Goal: Task Accomplishment & Management: Complete application form

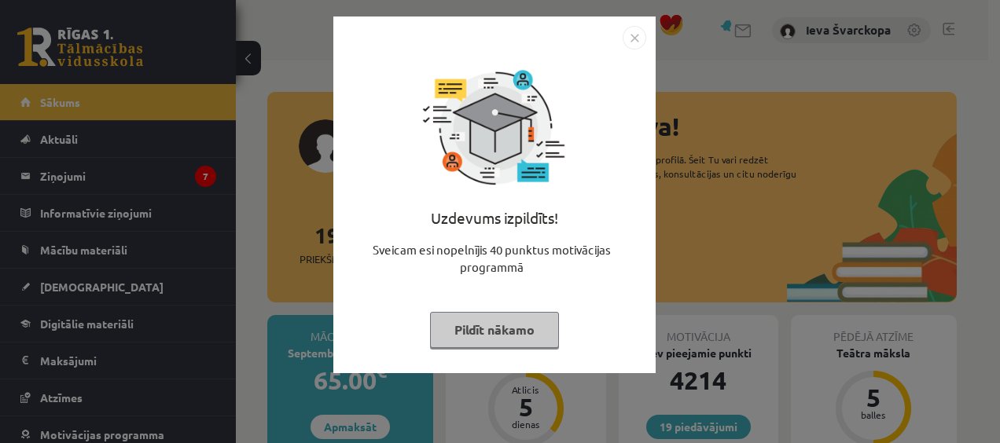
click at [519, 330] on button "Pildīt nākamo" at bounding box center [494, 330] width 129 height 36
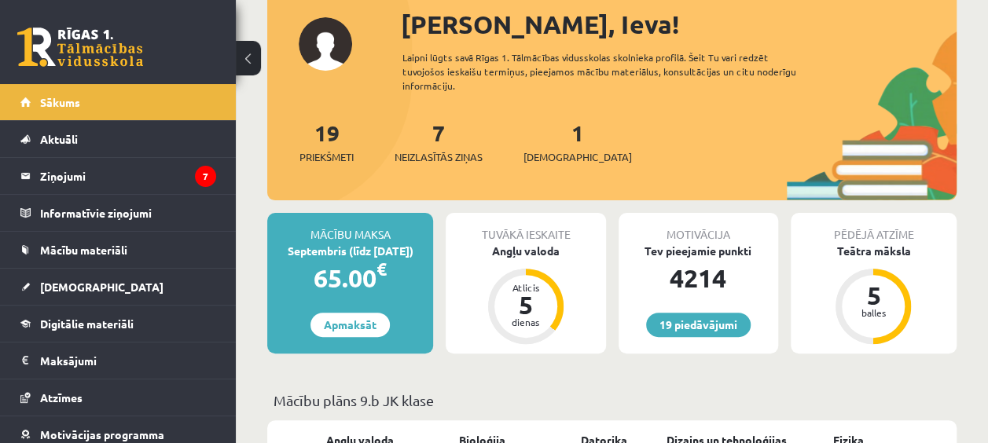
scroll to position [79, 0]
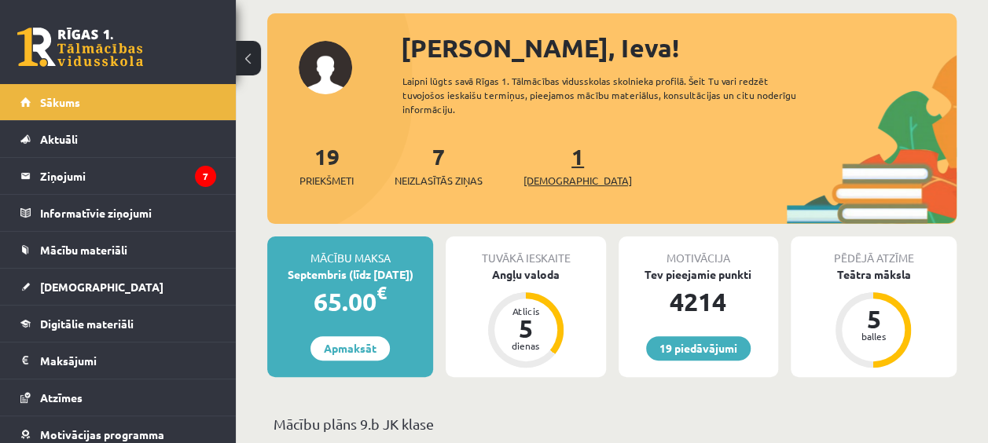
click at [560, 182] on span "[DEMOGRAPHIC_DATA]" at bounding box center [577, 181] width 108 height 16
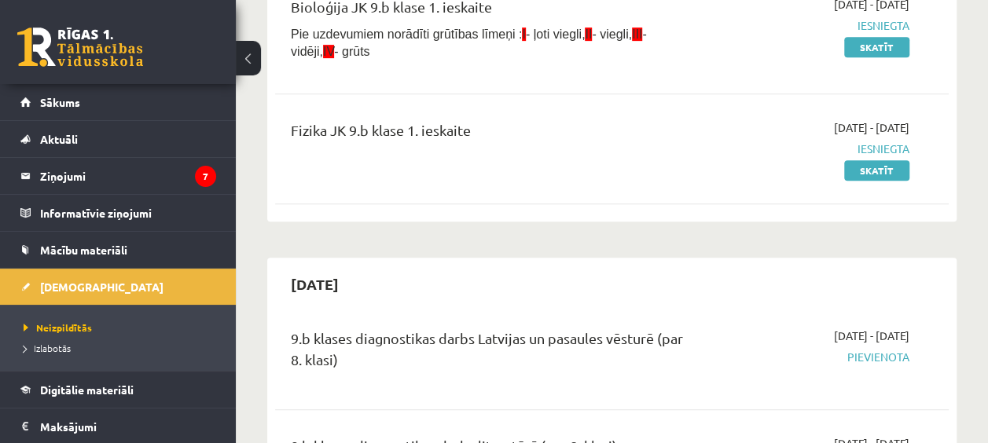
scroll to position [79, 0]
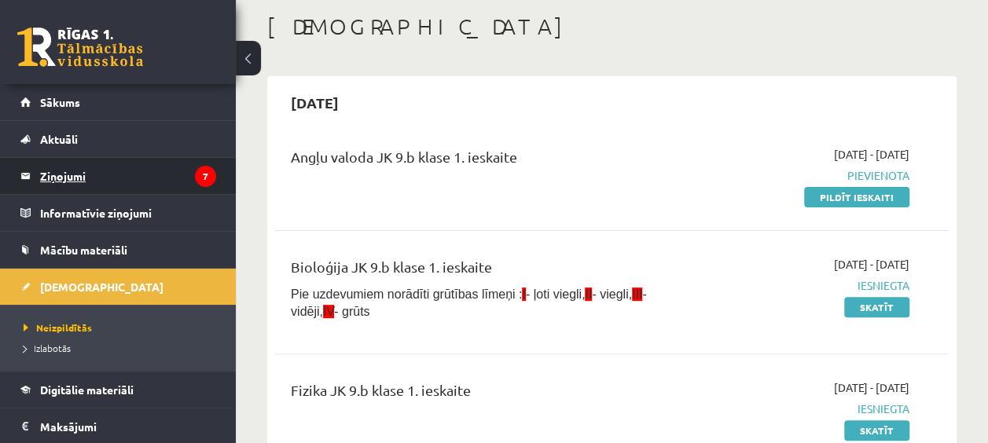
click at [70, 173] on legend "Ziņojumi 7" at bounding box center [128, 176] width 176 height 36
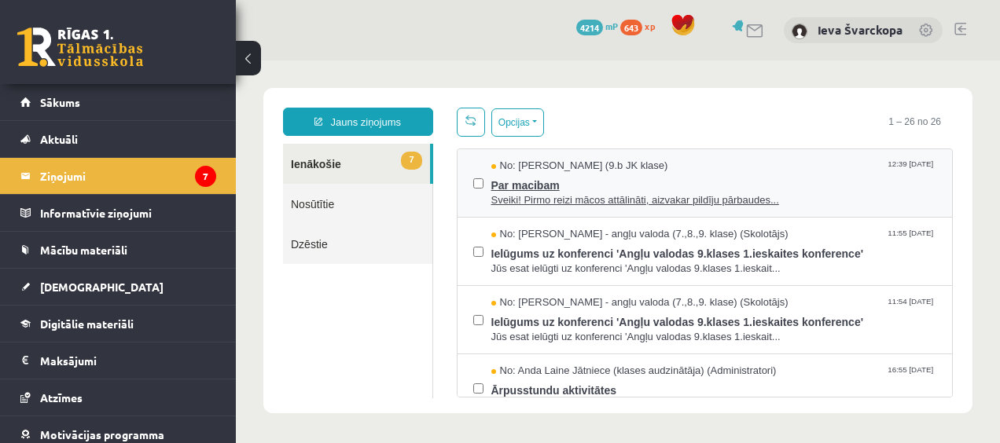
click at [511, 184] on span "Par macibam" at bounding box center [714, 184] width 446 height 20
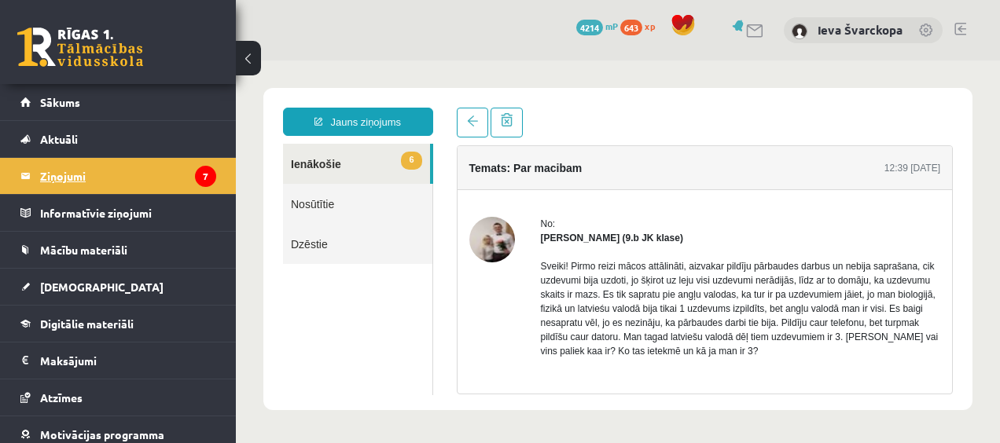
click at [69, 178] on legend "Ziņojumi 7" at bounding box center [128, 176] width 176 height 36
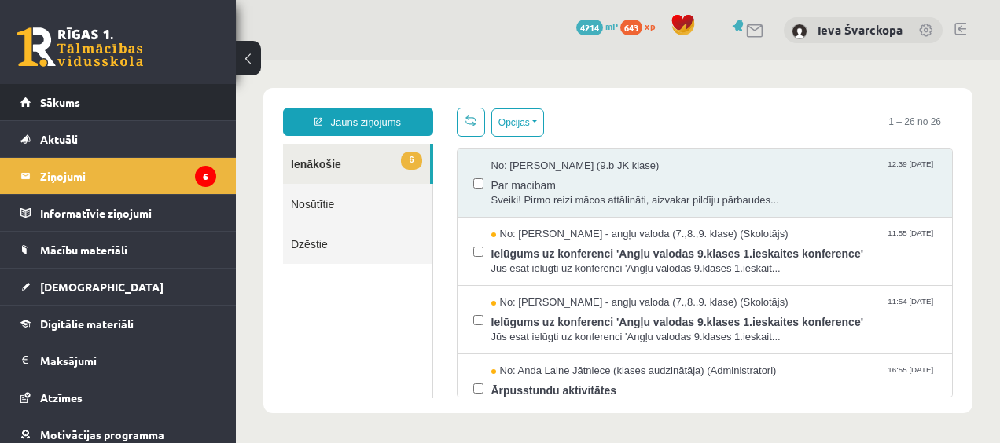
click at [64, 102] on span "Sākums" at bounding box center [60, 102] width 40 height 14
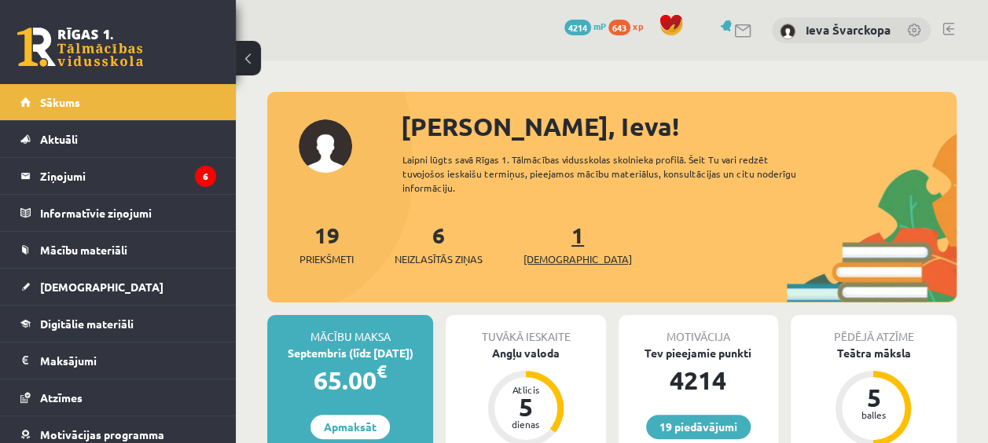
click at [552, 258] on span "[DEMOGRAPHIC_DATA]" at bounding box center [577, 259] width 108 height 16
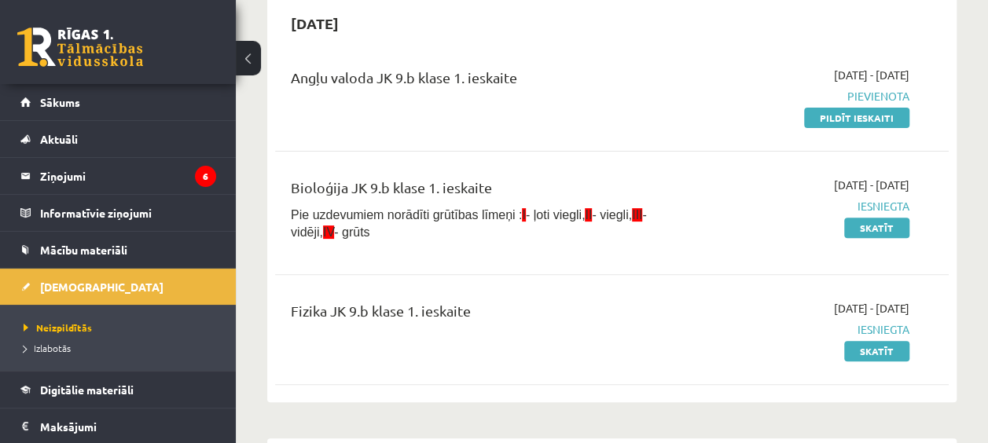
scroll to position [79, 0]
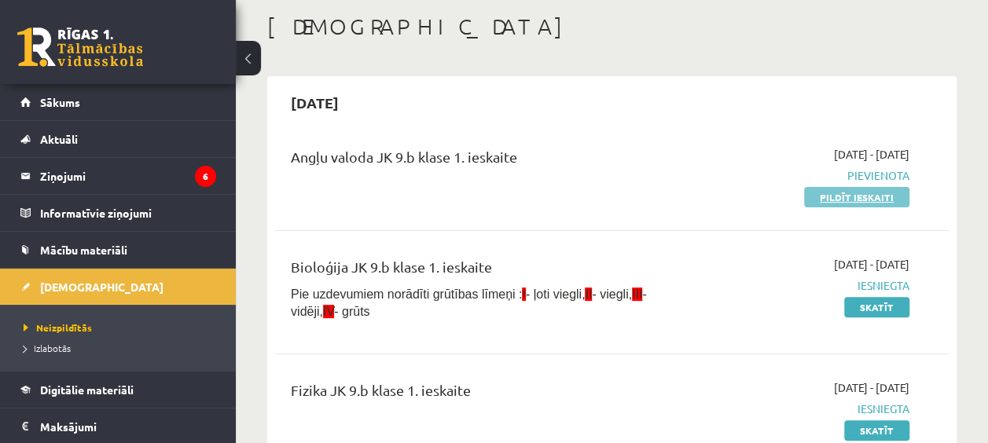
click at [887, 200] on link "Pildīt ieskaiti" at bounding box center [856, 197] width 105 height 20
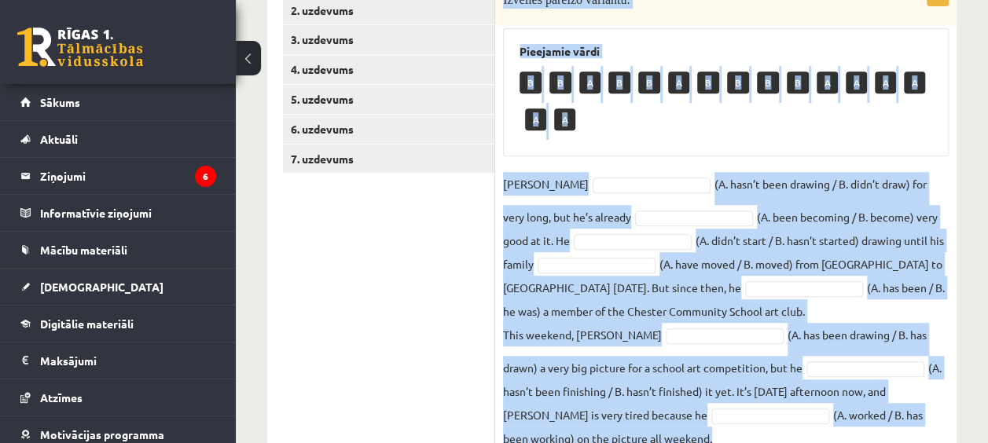
scroll to position [376, 0]
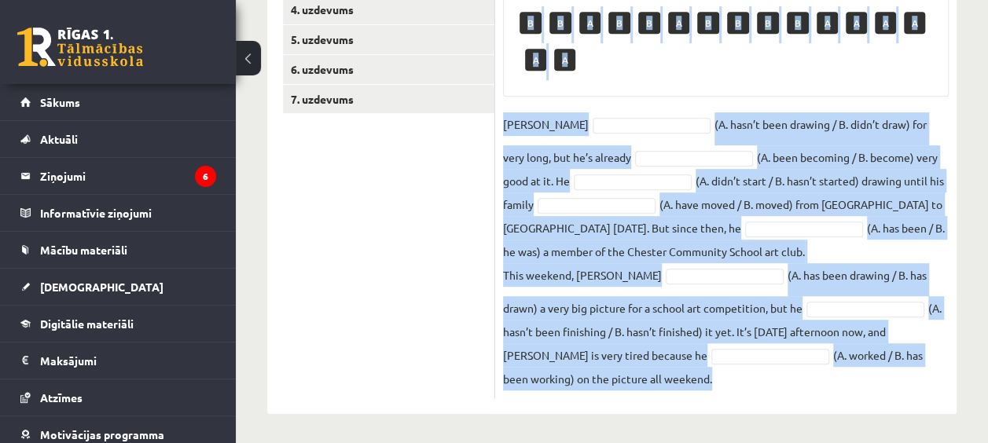
drag, startPoint x: 502, startPoint y: 71, endPoint x: 847, endPoint y: 462, distance: 521.7
copy div "Loremips dolorsi ametcons. Adipiscin elits D E T I U L E D M A E A M V Q N Exer…"
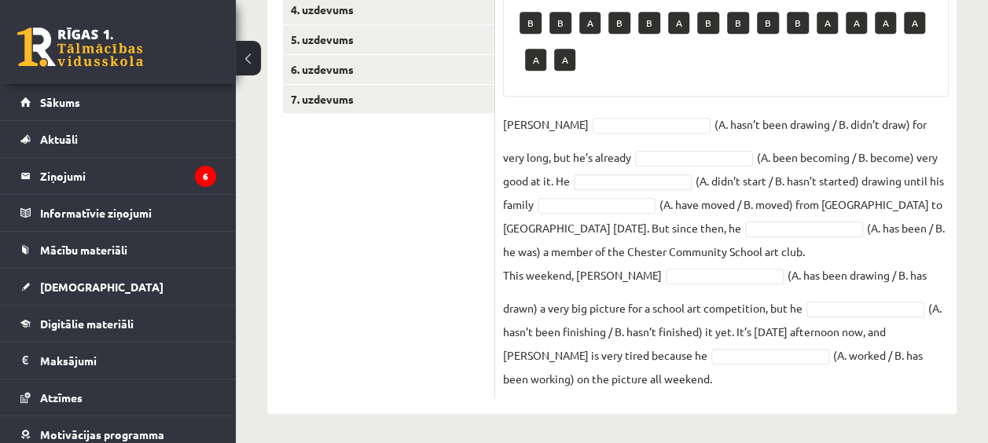
click at [413, 219] on ul "1. uzdevums 2. uzdevums 3. uzdevums 4. uzdevums 5. uzdevums 6. uzdevums 7. uzde…" at bounding box center [389, 152] width 212 height 492
click at [602, 114] on fieldset "[PERSON_NAME] (A. hasn’t been drawing / B. didn’t draw) for very long, but he’s…" at bounding box center [726, 251] width 446 height 278
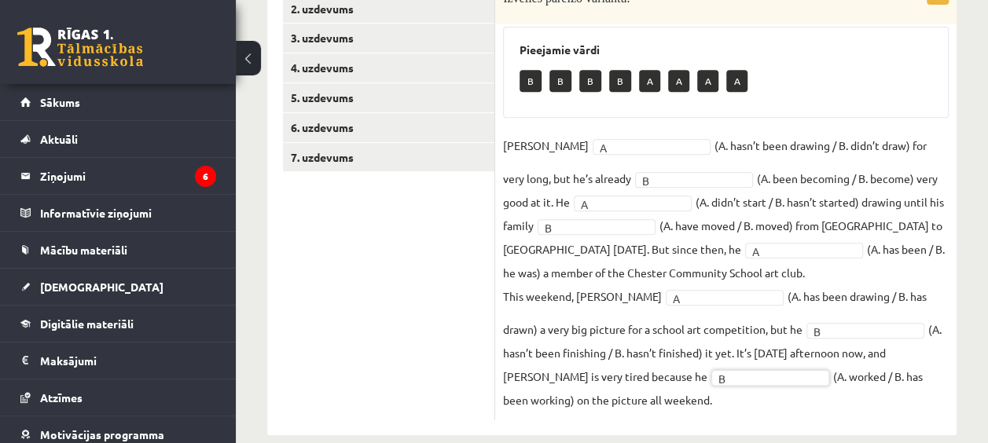
scroll to position [338, 0]
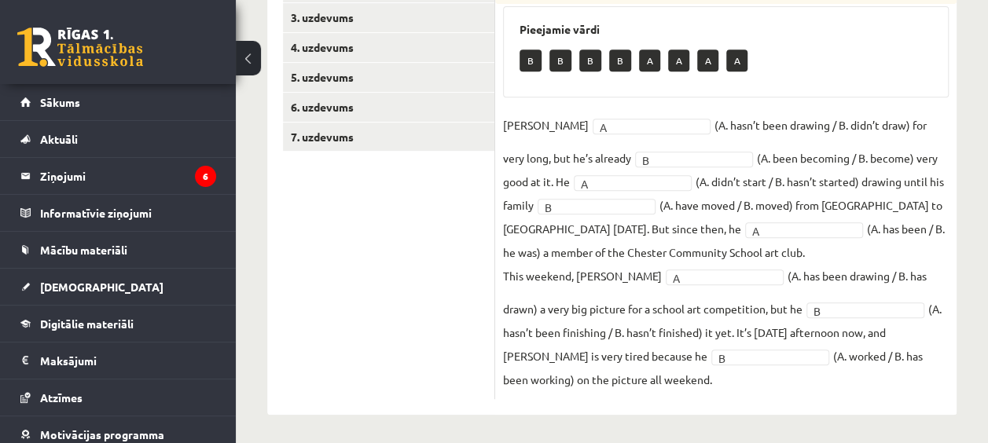
click at [328, 267] on ul "1. uzdevums 2. uzdevums 3. uzdevums 4. uzdevums 5. uzdevums 6. uzdevums 7. uzde…" at bounding box center [389, 171] width 212 height 455
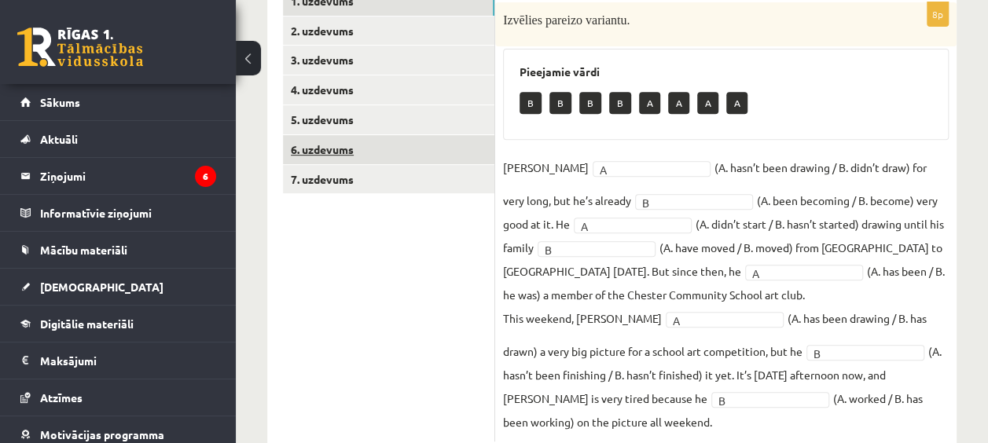
scroll to position [259, 0]
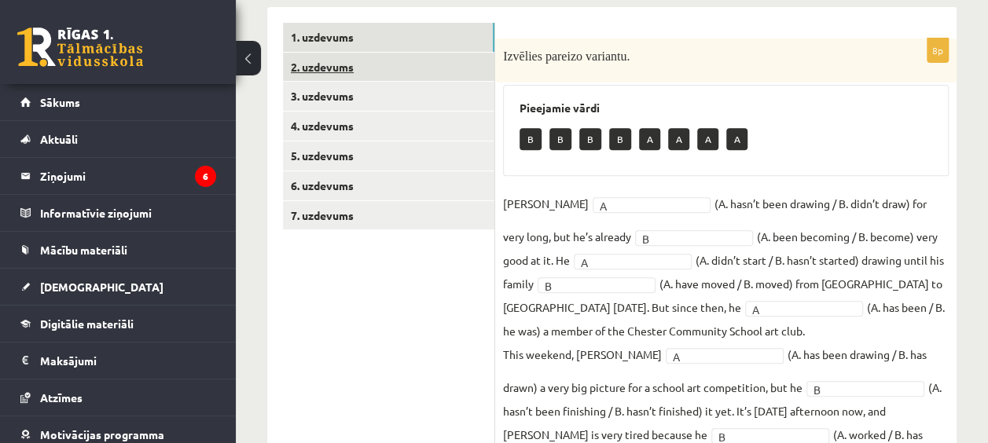
click at [329, 68] on link "2. uzdevums" at bounding box center [388, 67] width 211 height 29
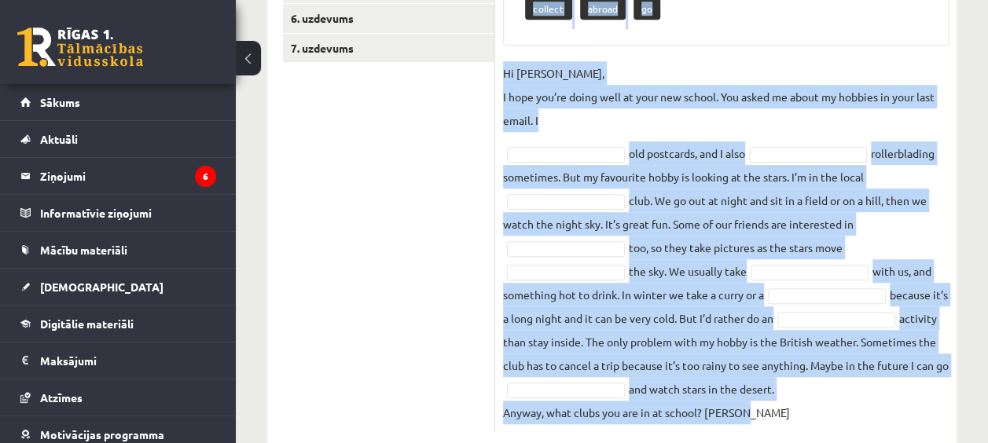
scroll to position [461, 0]
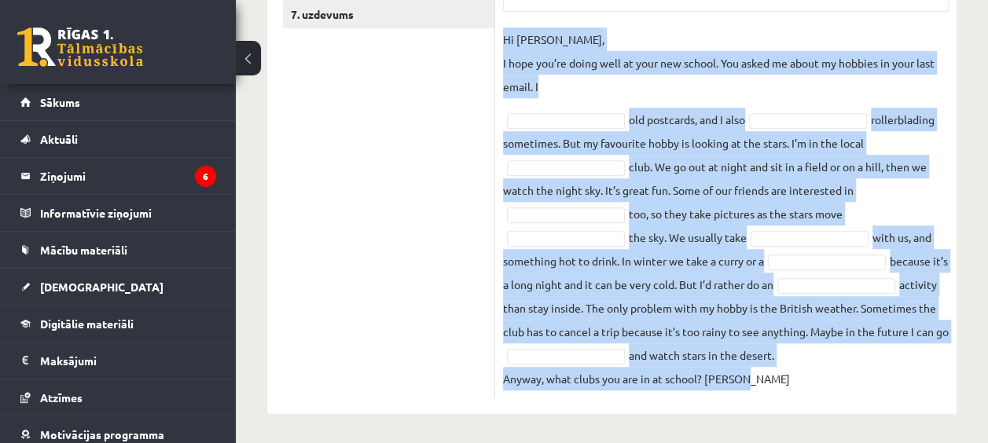
drag, startPoint x: 502, startPoint y: 47, endPoint x: 788, endPoint y: 448, distance: 492.4
drag, startPoint x: 788, startPoint y: 448, endPoint x: 740, endPoint y: 317, distance: 139.7
copy div "Loremips dolorsi ametc. Adipiscin elits doeiusmodt incidi utlaboreet dolo magna…"
click at [582, 95] on p "Hi [PERSON_NAME], I hope you’re doing well at your new school. You asked me abo…" at bounding box center [726, 63] width 446 height 71
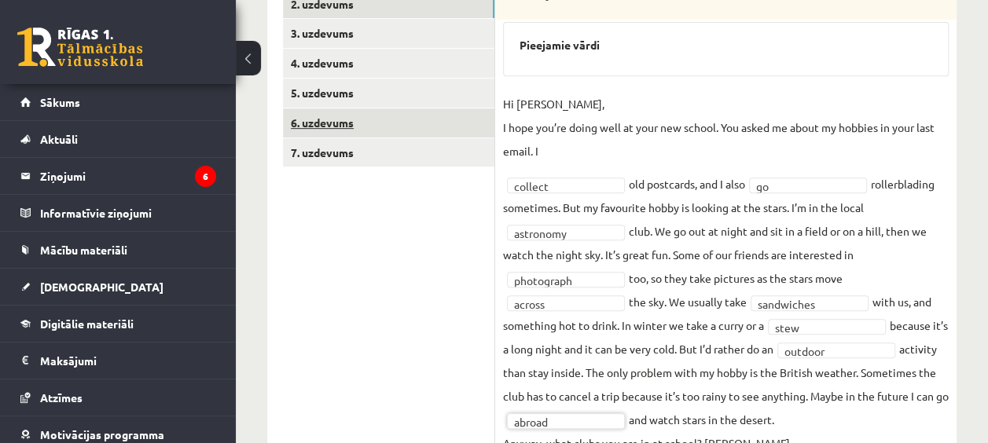
scroll to position [229, 0]
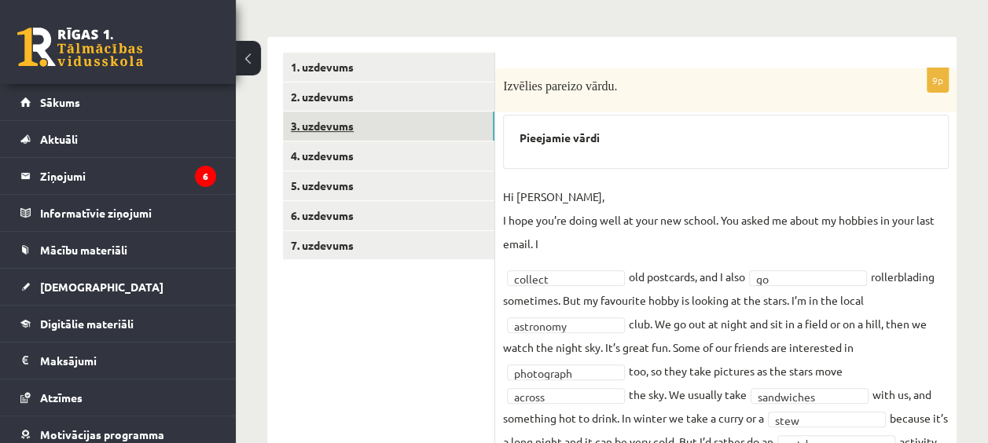
click at [336, 126] on link "3. uzdevums" at bounding box center [388, 126] width 211 height 29
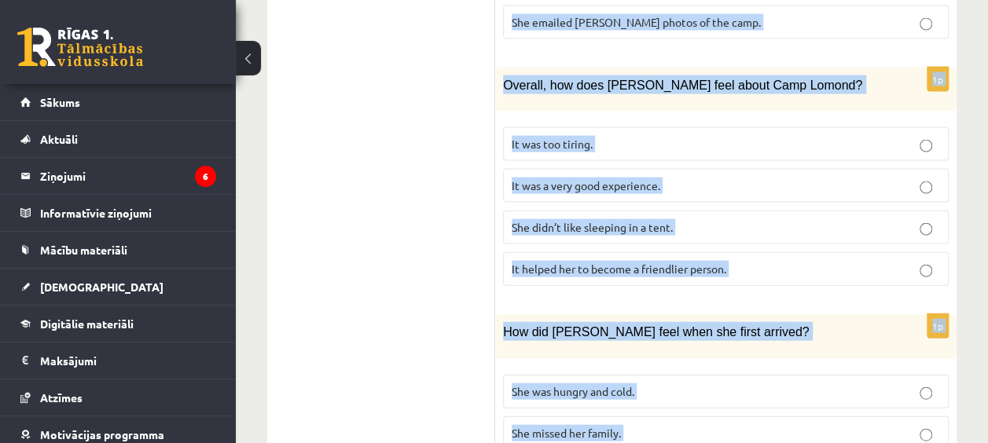
scroll to position [1691, 0]
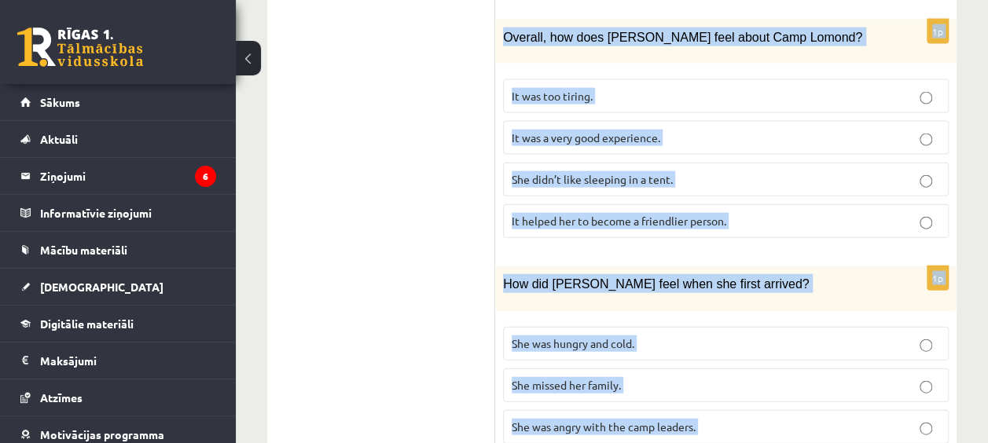
drag, startPoint x: 508, startPoint y: 53, endPoint x: 888, endPoint y: 483, distance: 574.0
copy form "Lore ipsumd si ametcons adipisc elitsedd. E Temporin utlabo etdo Magnaa enima m…"
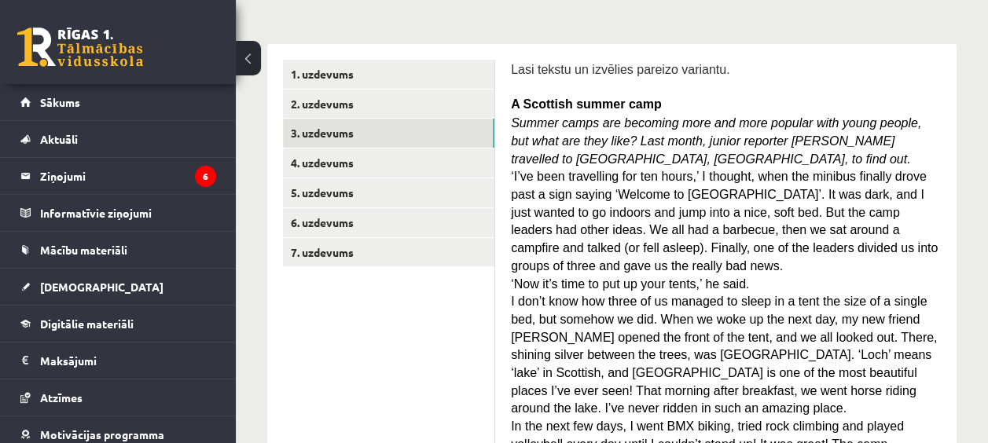
scroll to position [198, 0]
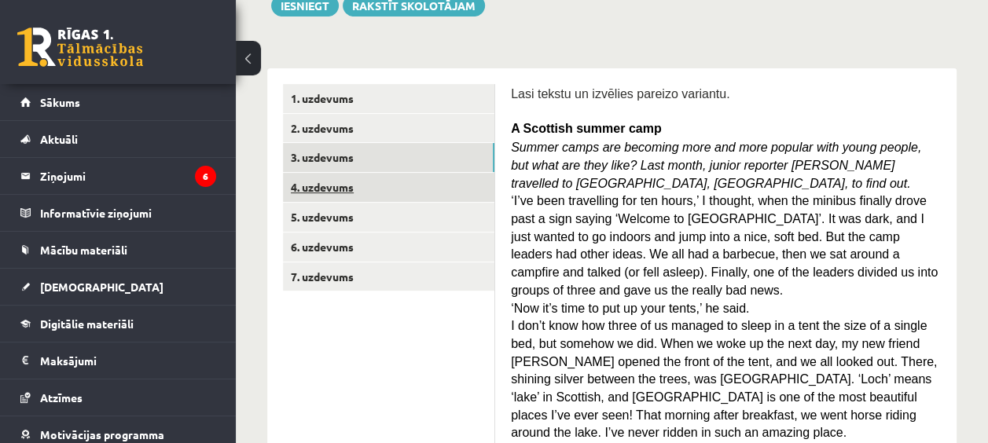
click at [326, 186] on link "4. uzdevums" at bounding box center [388, 187] width 211 height 29
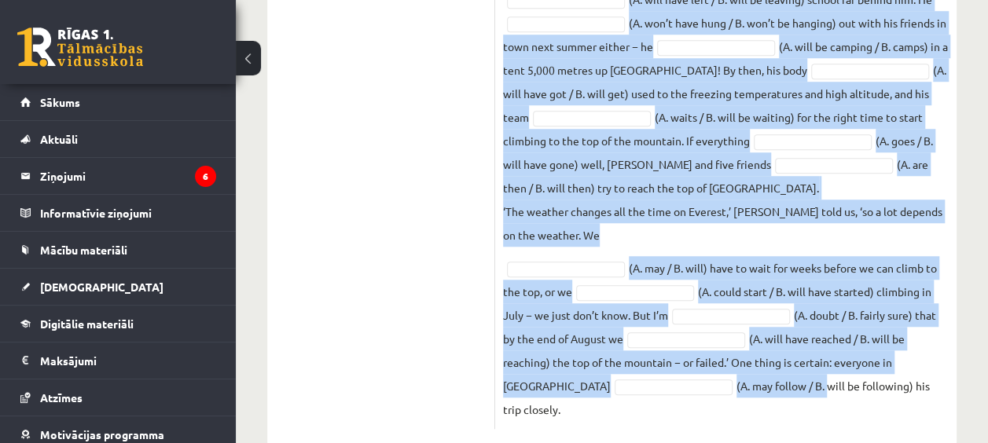
scroll to position [588, 0]
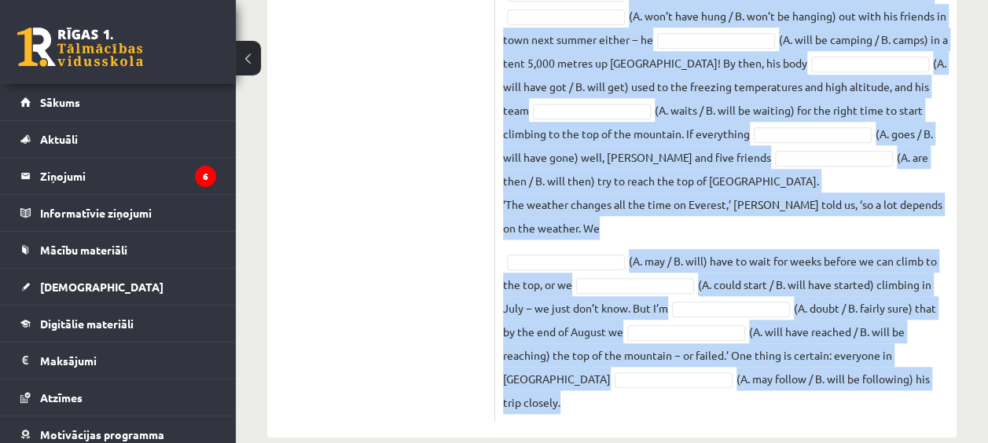
drag, startPoint x: 503, startPoint y: 31, endPoint x: 1002, endPoint y: 479, distance: 670.6
copy div "Loremips dolorsi ametcons. Adipiscin elits D E T I U L E D M A E A M V Q N E U …"
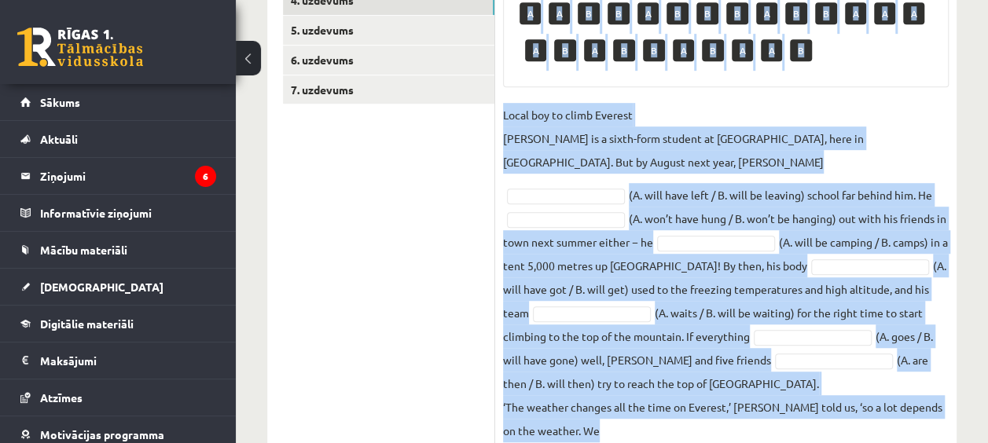
scroll to position [352, 0]
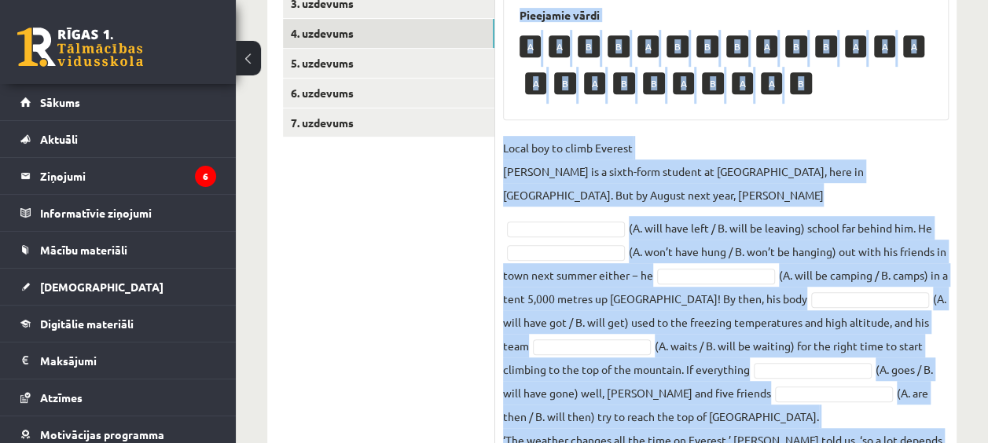
click at [686, 197] on p "Local boy to climb Everest [PERSON_NAME] is a sixth-form student at [GEOGRAPHIC…" at bounding box center [726, 171] width 446 height 71
click at [688, 136] on p "Local boy to climb Everest [PERSON_NAME] is a sixth-form student at [GEOGRAPHIC…" at bounding box center [726, 171] width 446 height 71
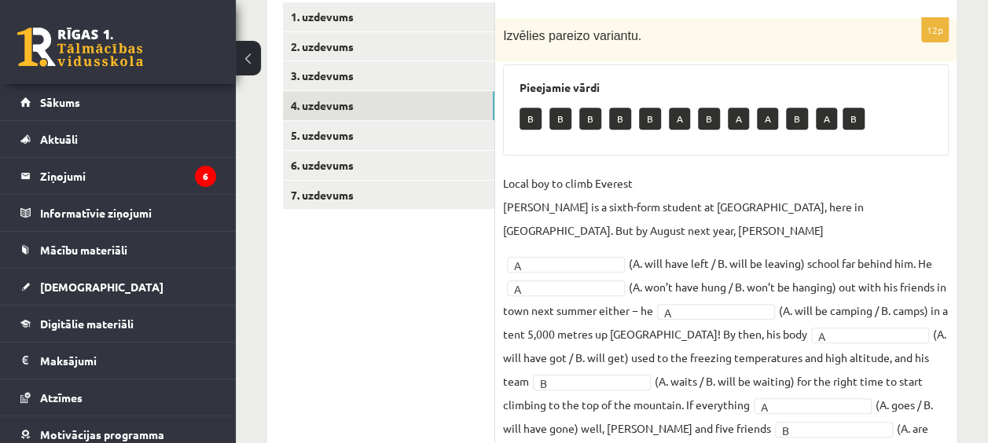
scroll to position [157, 0]
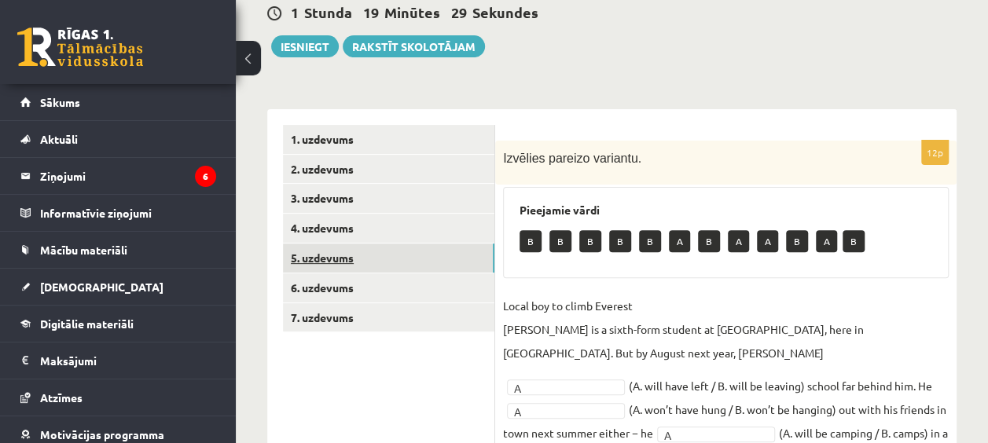
click at [332, 255] on link "5. uzdevums" at bounding box center [388, 258] width 211 height 29
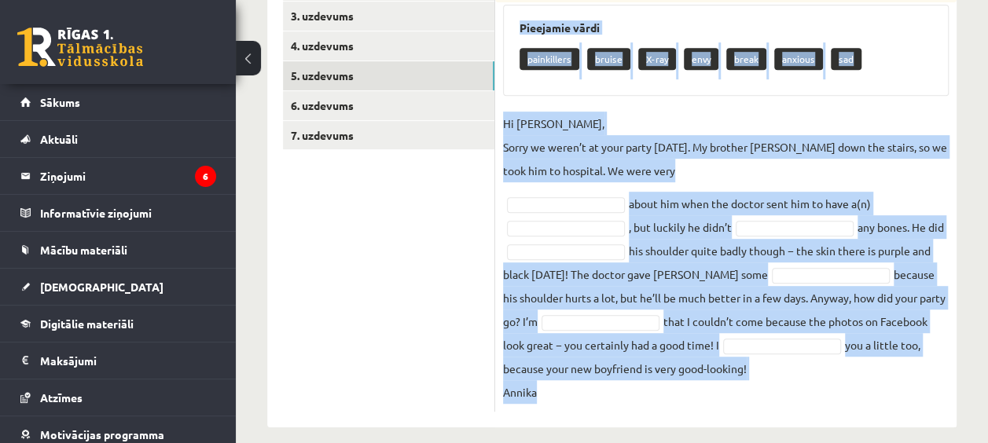
scroll to position [352, 0]
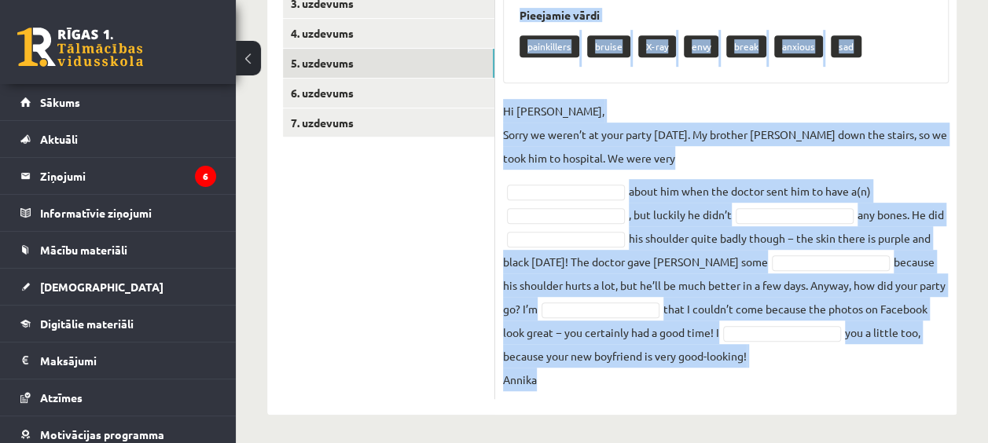
drag, startPoint x: 501, startPoint y: 71, endPoint x: 831, endPoint y: 435, distance: 491.3
click at [831, 435] on div "Angļu valoda 9.b [PERSON_NAME] 1. ieskaite , Ieva Švarckopa (9.b [PERSON_NAME])…" at bounding box center [612, 77] width 752 height 738
copy div "Loremips dolorsi ametc. Adipiscin elits doeiusmodte incidi U-lab etdo magna ali…"
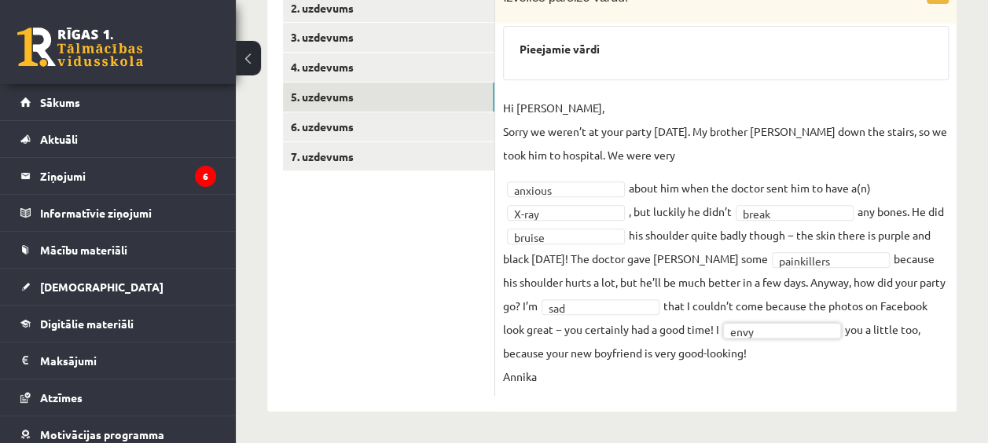
scroll to position [316, 0]
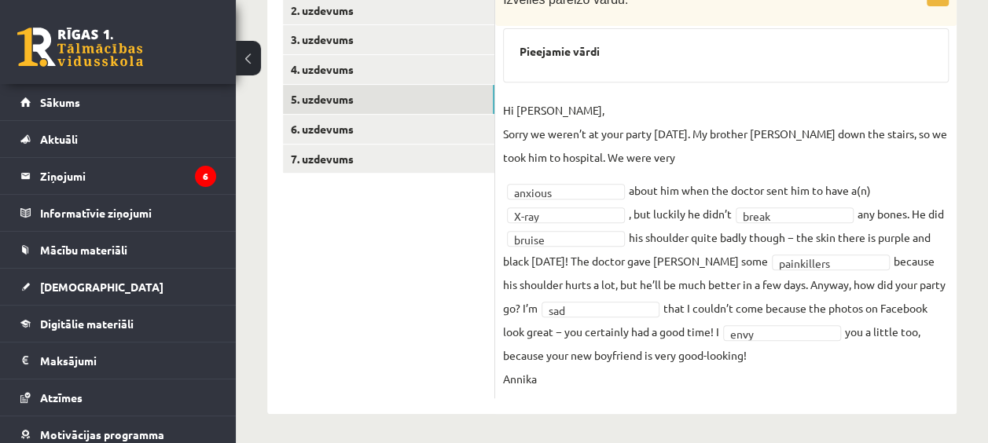
click at [412, 272] on ul "1. uzdevums 2. uzdevums 3. uzdevums 4. uzdevums 5. uzdevums 6. uzdevums 7. uzde…" at bounding box center [389, 182] width 212 height 432
click at [336, 124] on link "6. uzdevums" at bounding box center [388, 129] width 211 height 29
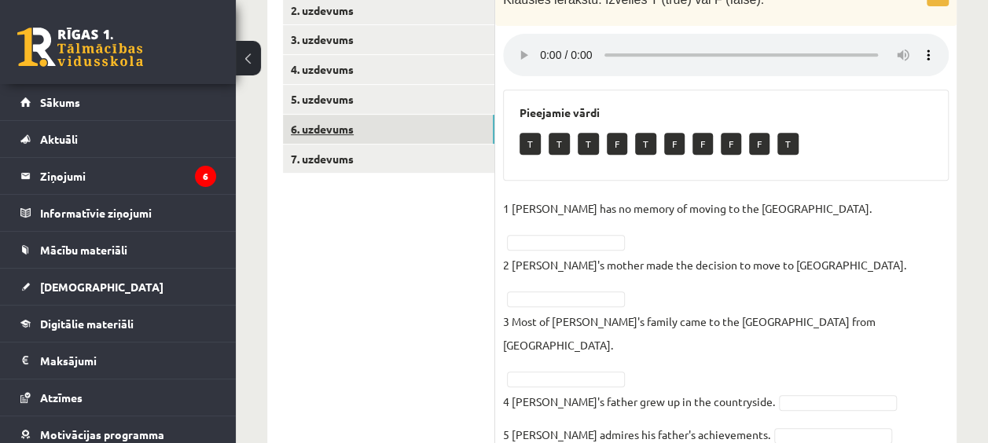
scroll to position [287, 0]
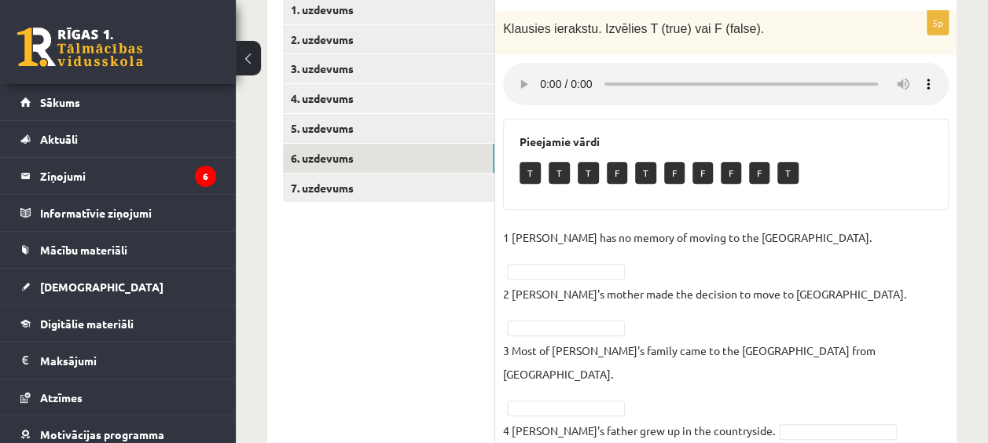
click at [600, 396] on div "5p [PERSON_NAME]. Izvēlies T (true) vai F (false). Pieejamie vārdi T T T F T F …" at bounding box center [725, 252] width 461 height 482
click at [654, 424] on div "Angļu valoda 9.b [PERSON_NAME] 1. ieskaite , Ieva Švarckopa (9.b [PERSON_NAME])…" at bounding box center [612, 157] width 752 height 766
drag, startPoint x: 641, startPoint y: 174, endPoint x: 720, endPoint y: 198, distance: 82.0
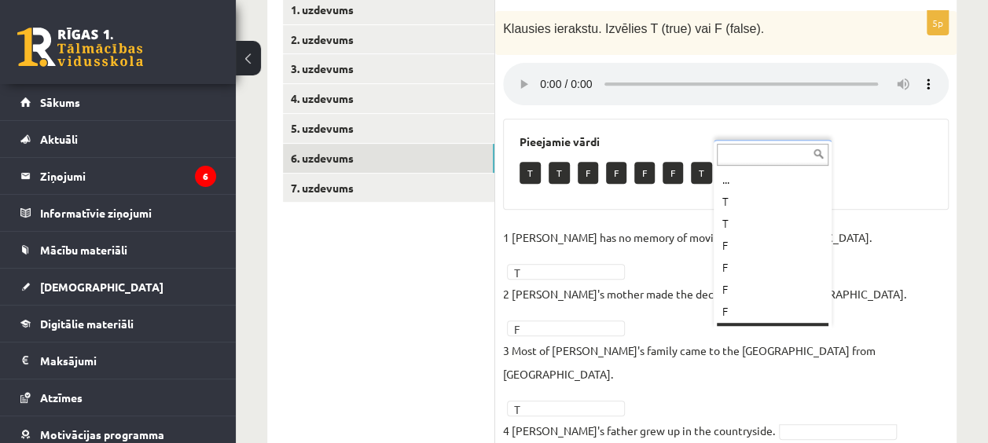
scroll to position [19, 0]
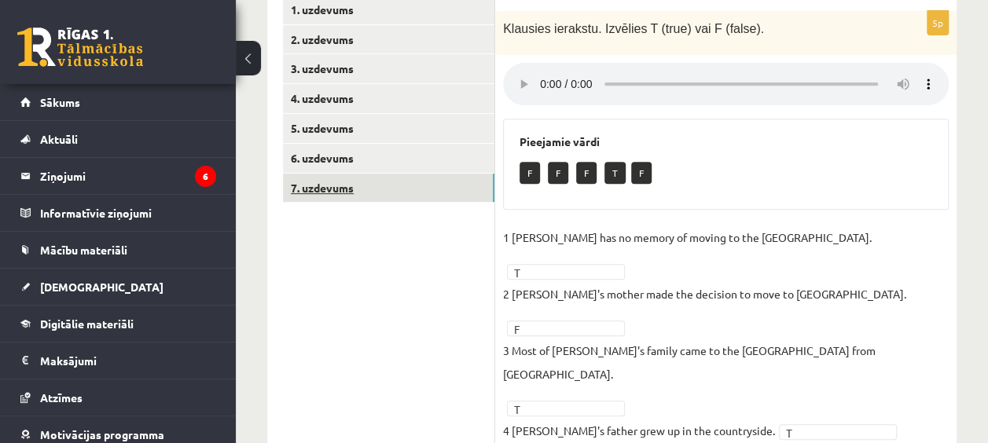
click at [330, 189] on link "7. uzdevums" at bounding box center [388, 188] width 211 height 29
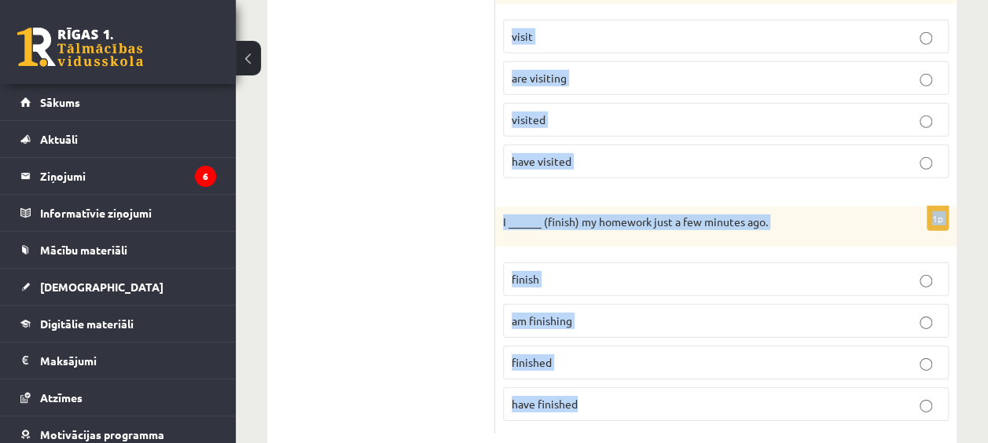
scroll to position [2292, 0]
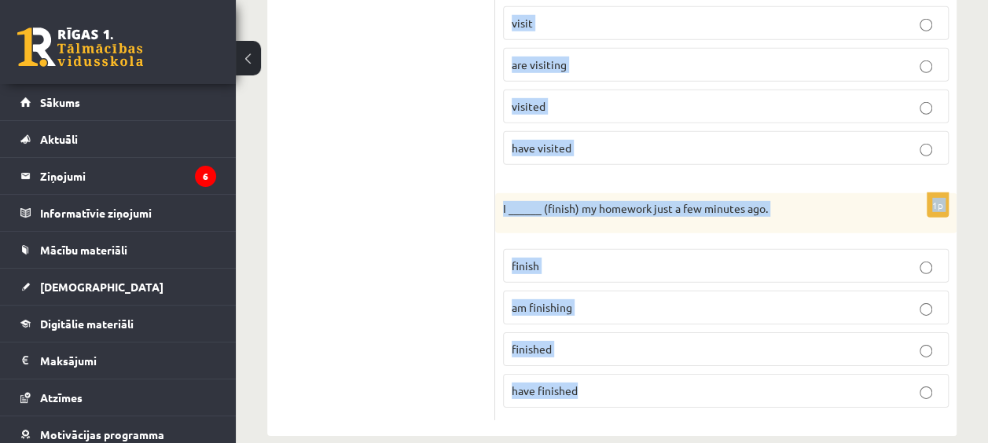
drag, startPoint x: 503, startPoint y: 97, endPoint x: 781, endPoint y: 440, distance: 441.3
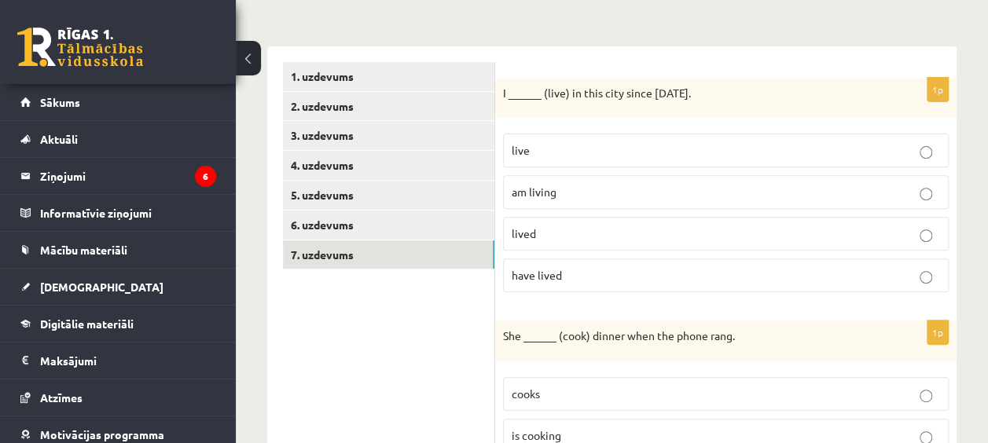
scroll to position [236, 0]
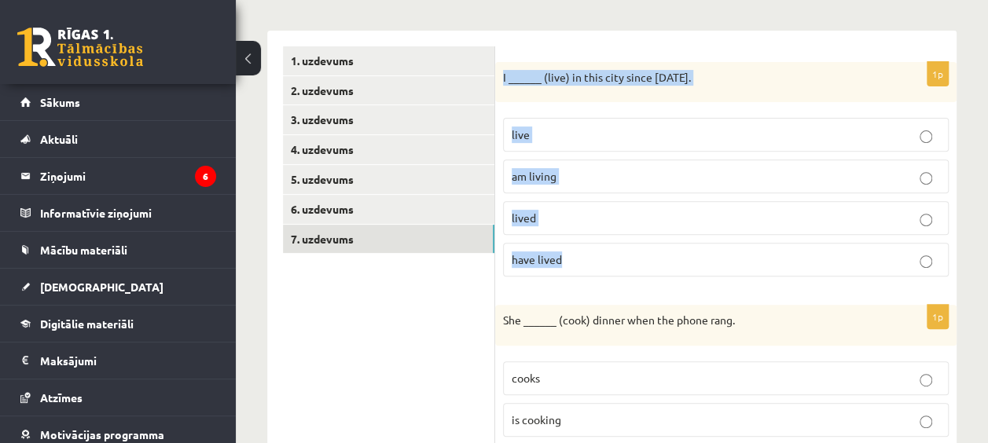
drag, startPoint x: 501, startPoint y: 64, endPoint x: 649, endPoint y: 251, distance: 237.7
click at [649, 251] on div "1p I ______ (live) in this city since [DATE]. live am living lived have lived" at bounding box center [725, 176] width 461 height 228
drag, startPoint x: 649, startPoint y: 251, endPoint x: 545, endPoint y: 262, distance: 104.4
copy div "I ______ (live) in this city since [DATE]. live am living lived have lived"
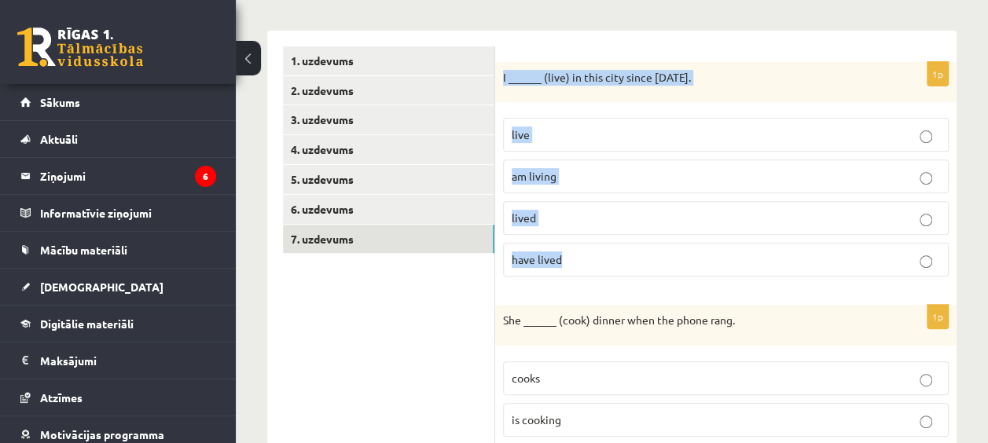
drag, startPoint x: 500, startPoint y: 61, endPoint x: 633, endPoint y: 262, distance: 240.8
click at [633, 262] on div "1p I ______ (live) in this city since [DATE]. live am living lived have lived" at bounding box center [725, 176] width 461 height 228
drag, startPoint x: 633, startPoint y: 262, endPoint x: 550, endPoint y: 258, distance: 83.4
copy div "I ______ (live) in this city since [DATE]. live am living lived have lived"
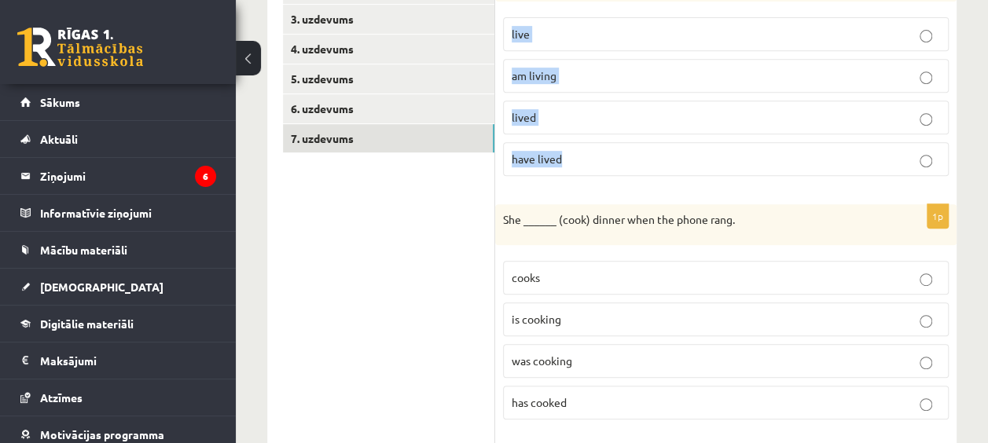
scroll to position [393, 0]
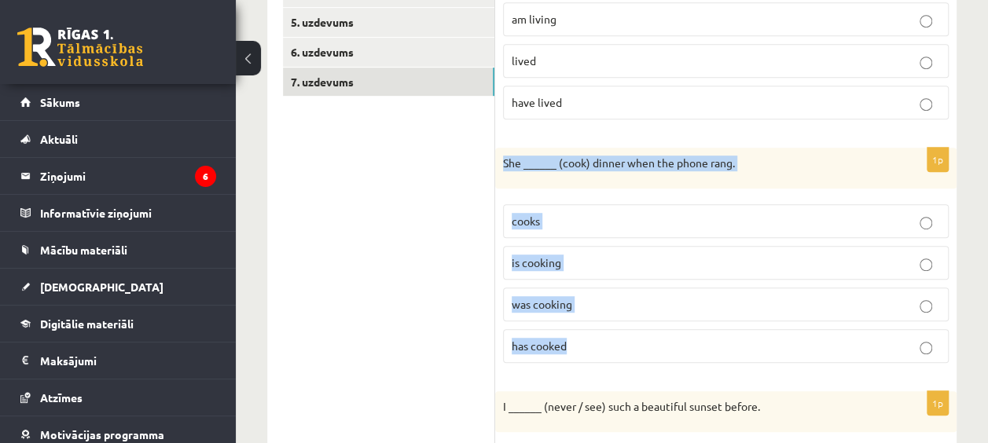
drag, startPoint x: 499, startPoint y: 152, endPoint x: 641, endPoint y: 327, distance: 225.1
click at [641, 327] on div "1p She ______ (cook) dinner when the phone rang. cooks is cooking was cooking h…" at bounding box center [725, 262] width 461 height 228
copy div "She ______ (cook) dinner when the phone rang. cooks is cooking was cooking has …"
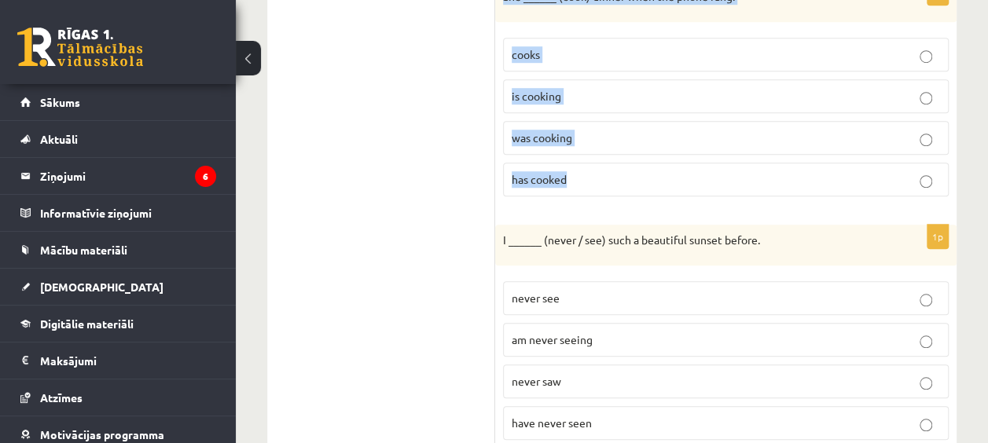
scroll to position [629, 0]
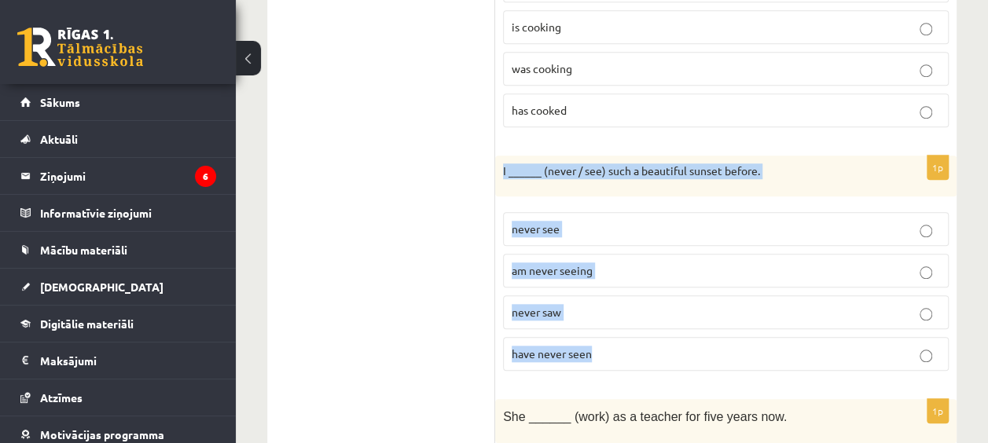
drag, startPoint x: 503, startPoint y: 156, endPoint x: 626, endPoint y: 340, distance: 221.0
click at [626, 340] on div "1p I ______ (never / see) such a beautiful sunset before. never see am never se…" at bounding box center [725, 270] width 461 height 228
drag, startPoint x: 626, startPoint y: 340, endPoint x: 541, endPoint y: 343, distance: 84.9
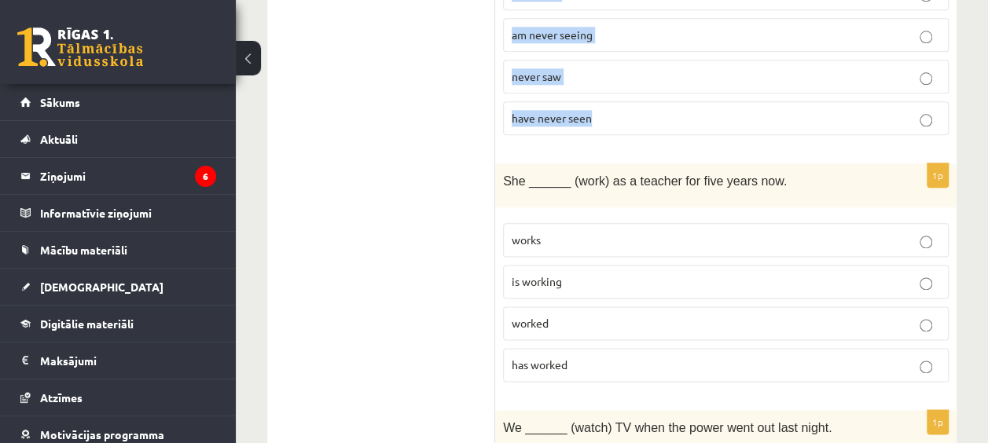
scroll to position [943, 0]
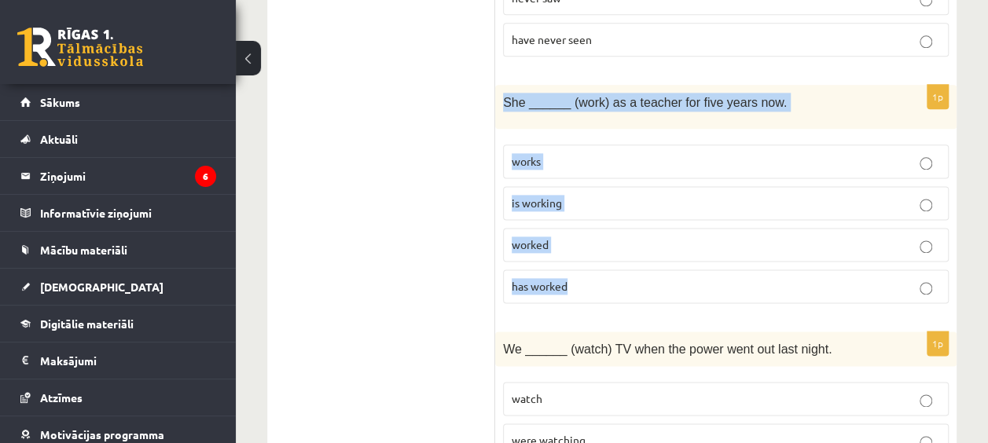
drag, startPoint x: 501, startPoint y: 86, endPoint x: 616, endPoint y: 277, distance: 223.5
click at [616, 277] on div "1p She ______ (work) as a teacher for five years now. works is working worked h…" at bounding box center [725, 200] width 461 height 231
drag, startPoint x: 616, startPoint y: 277, endPoint x: 558, endPoint y: 279, distance: 58.2
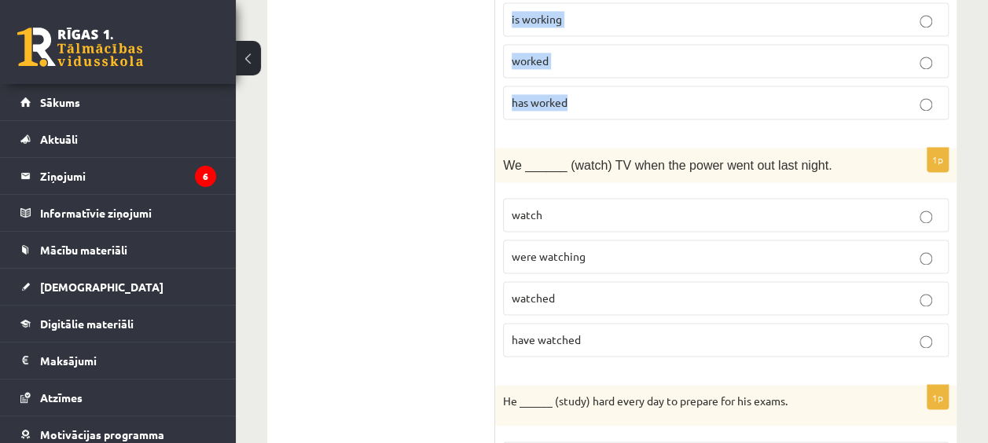
scroll to position [1179, 0]
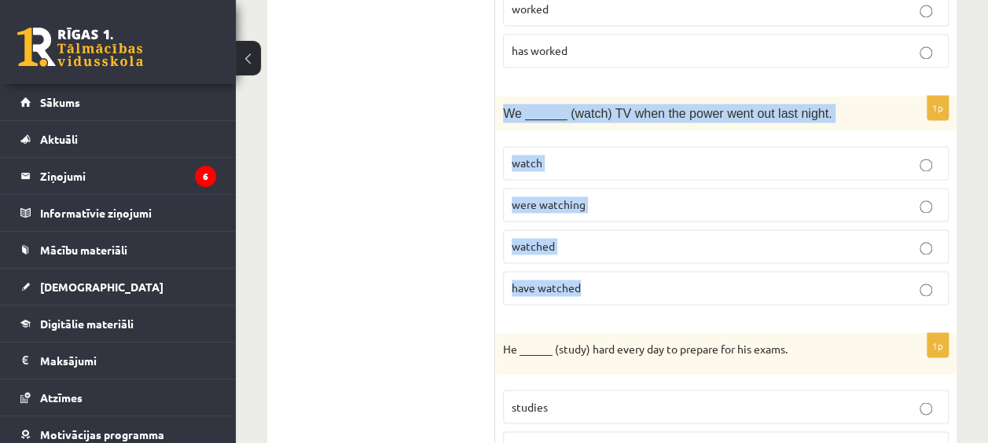
drag, startPoint x: 503, startPoint y: 90, endPoint x: 636, endPoint y: 278, distance: 230.0
click at [636, 278] on div "1p We ______ (watch) TV when the power went out last night. watch were watching…" at bounding box center [725, 207] width 461 height 222
drag, startPoint x: 636, startPoint y: 278, endPoint x: 558, endPoint y: 273, distance: 77.9
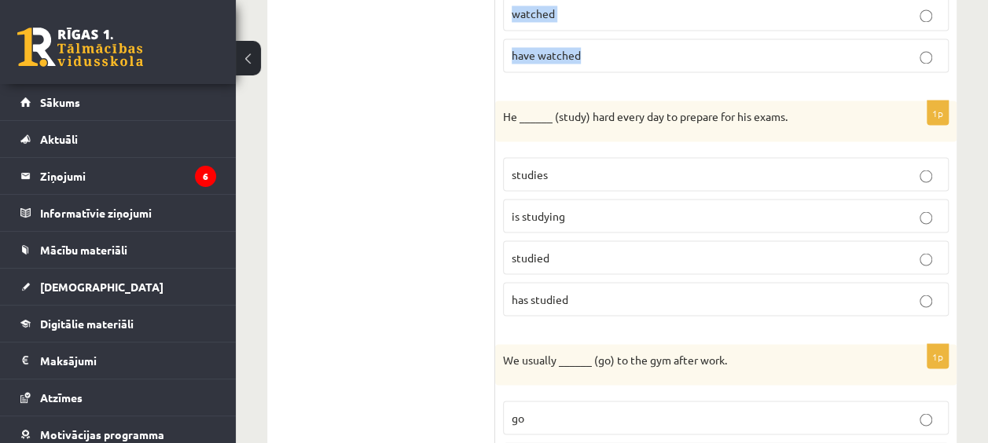
scroll to position [1415, 0]
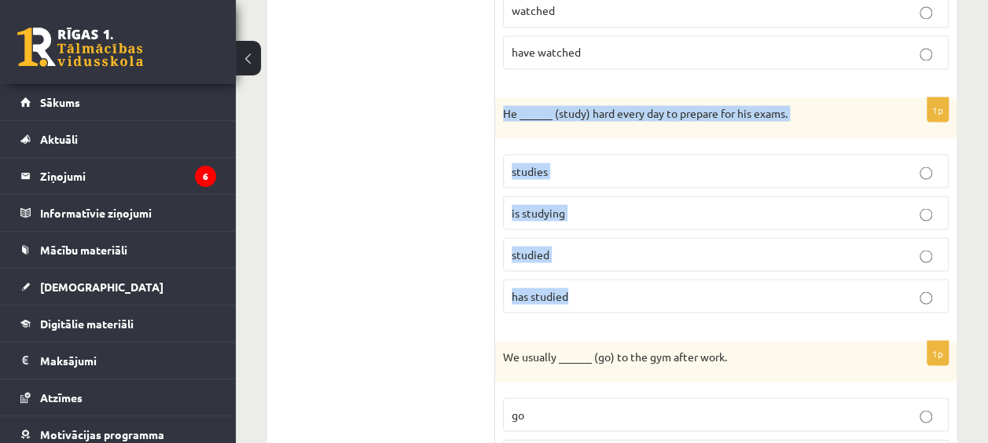
drag, startPoint x: 505, startPoint y: 91, endPoint x: 640, endPoint y: 277, distance: 229.5
click at [640, 277] on div "1p He ______ (study) hard every day to prepare for his exams. studies is studyi…" at bounding box center [725, 211] width 461 height 228
drag, startPoint x: 640, startPoint y: 277, endPoint x: 557, endPoint y: 280, distance: 82.6
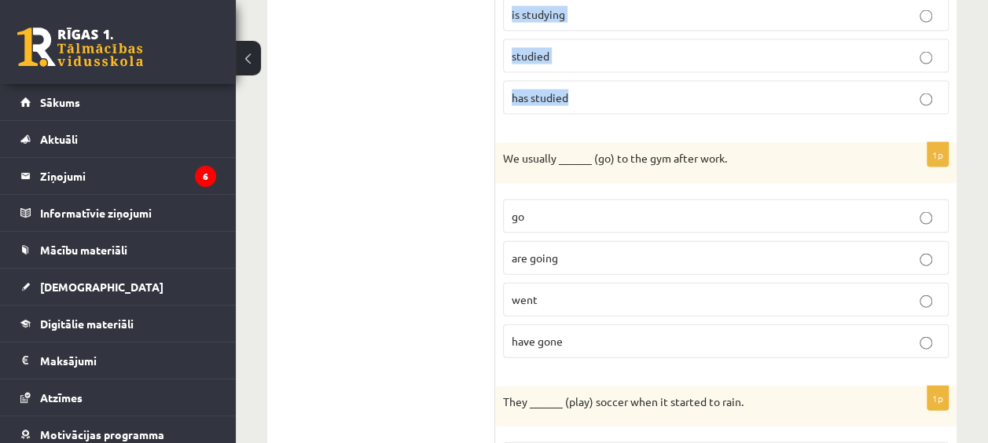
scroll to position [1650, 0]
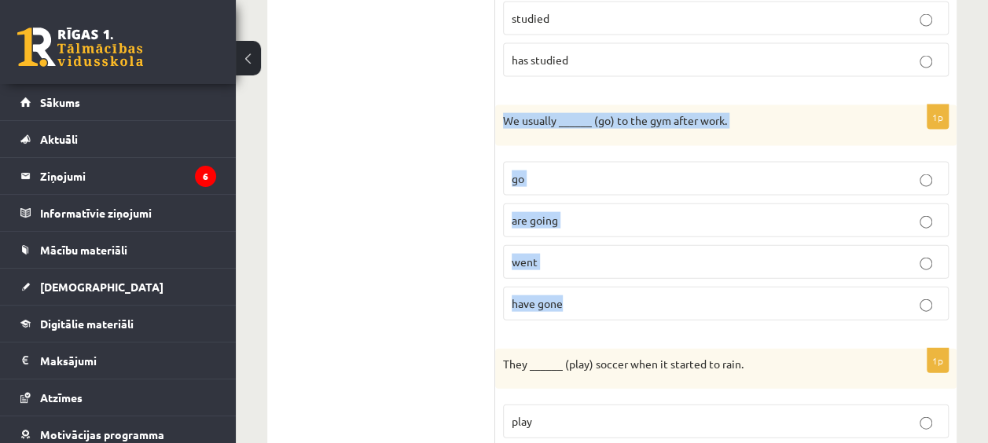
drag, startPoint x: 503, startPoint y: 100, endPoint x: 626, endPoint y: 281, distance: 218.4
click at [626, 281] on div "1p We usually ______ (go) to the gym after work. go are going went have gone" at bounding box center [725, 219] width 461 height 228
drag, startPoint x: 626, startPoint y: 281, endPoint x: 534, endPoint y: 288, distance: 91.4
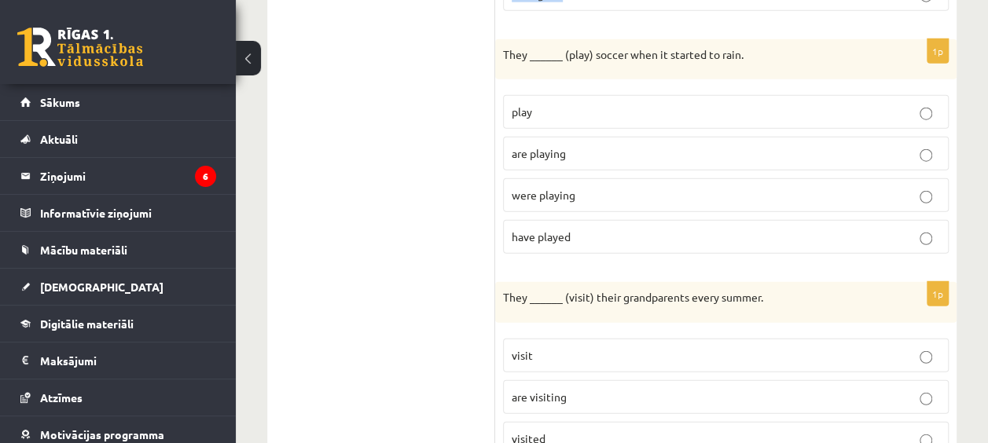
scroll to position [1965, 0]
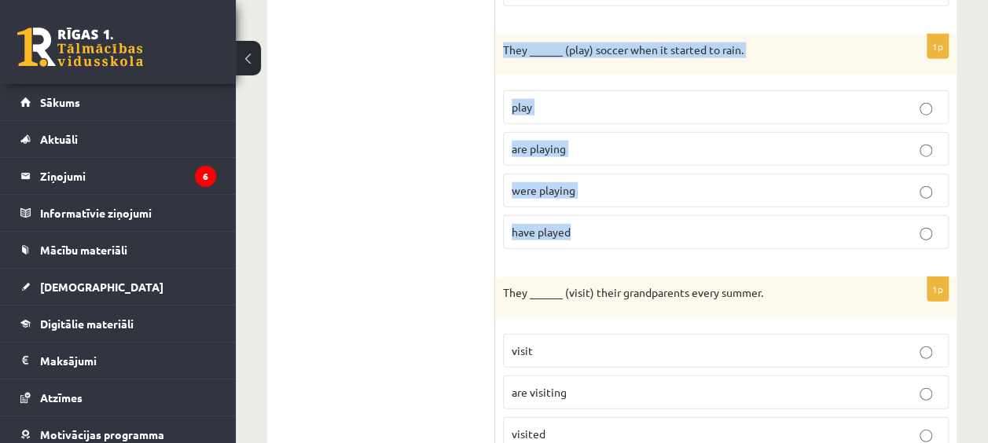
drag, startPoint x: 500, startPoint y: 22, endPoint x: 620, endPoint y: 203, distance: 217.1
click at [620, 203] on div "1p They ______ (play) soccer when it started to rain. play are playing were pla…" at bounding box center [725, 149] width 461 height 228
drag, startPoint x: 620, startPoint y: 203, endPoint x: 542, endPoint y: 214, distance: 78.6
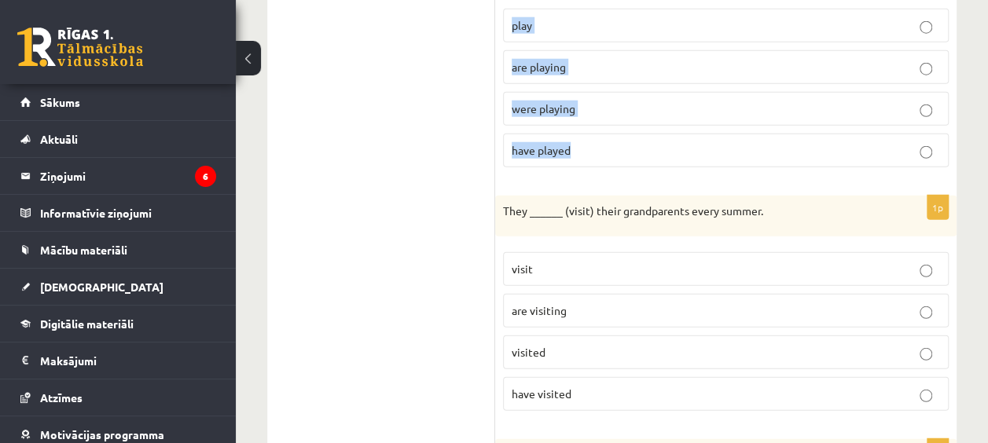
scroll to position [2122, 0]
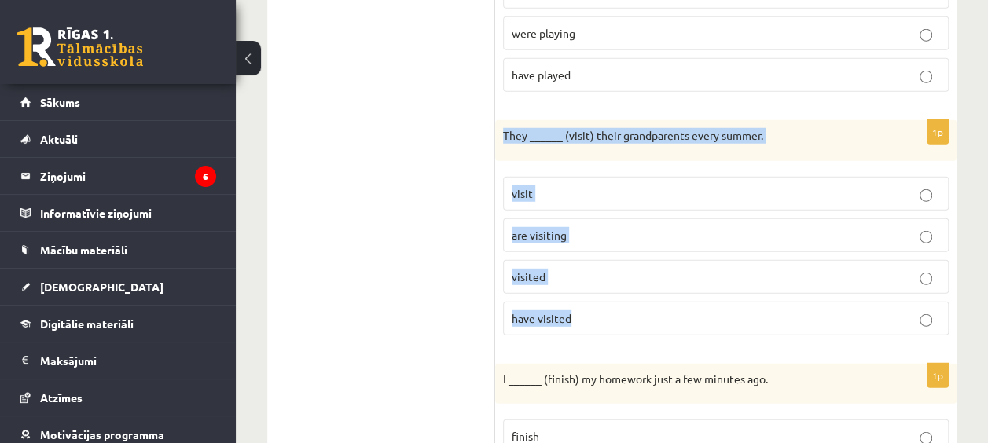
drag, startPoint x: 498, startPoint y: 106, endPoint x: 621, endPoint y: 287, distance: 218.4
click at [621, 287] on div "1p They ______ (visit) their grandparents every summer. visit are visiting visi…" at bounding box center [725, 234] width 461 height 228
drag, startPoint x: 621, startPoint y: 287, endPoint x: 553, endPoint y: 296, distance: 68.2
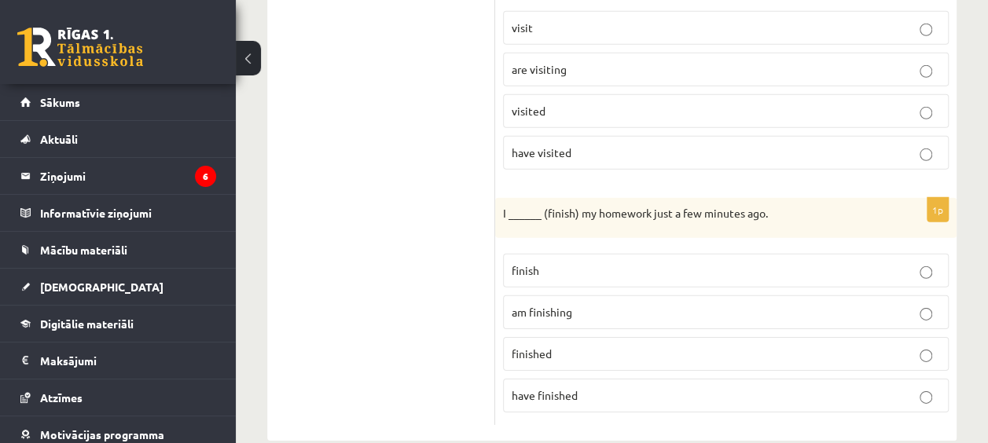
scroll to position [2292, 0]
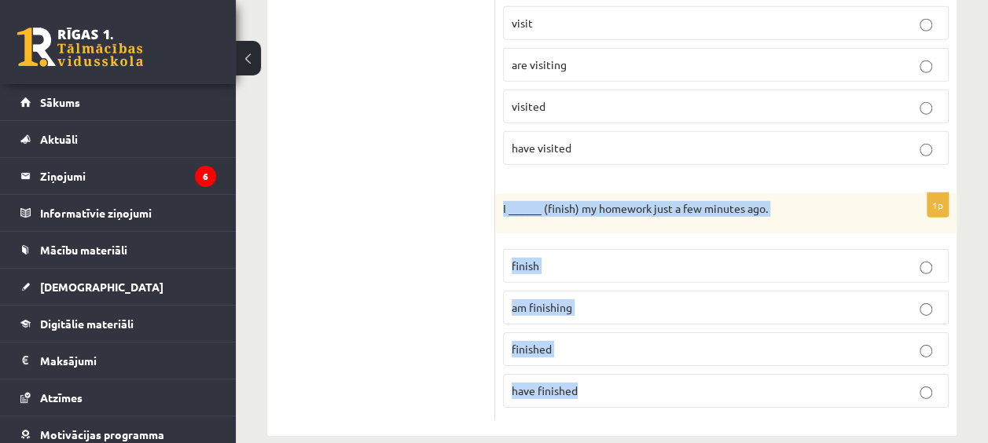
drag, startPoint x: 501, startPoint y: 181, endPoint x: 640, endPoint y: 357, distance: 223.9
click at [640, 357] on div "1p I ______ (finish) my homework just a few minutes ago. finish am finishing fi…" at bounding box center [725, 307] width 461 height 228
drag, startPoint x: 640, startPoint y: 357, endPoint x: 541, endPoint y: 368, distance: 98.8
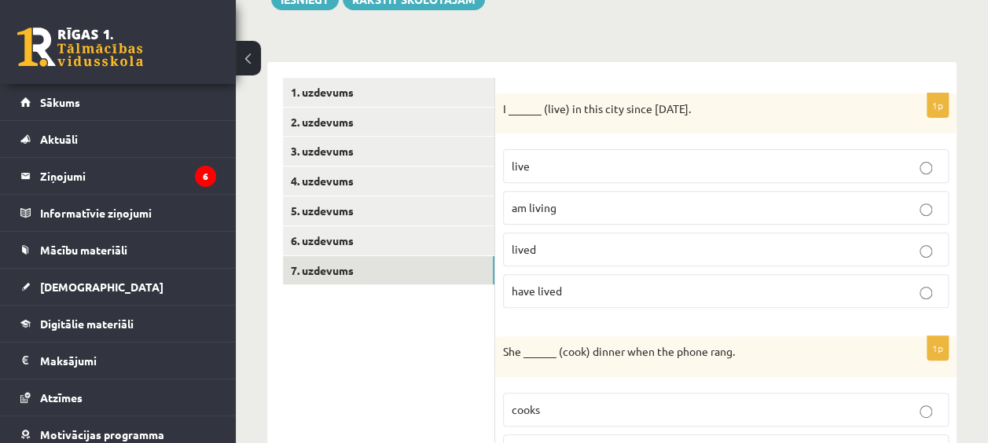
scroll to position [218, 0]
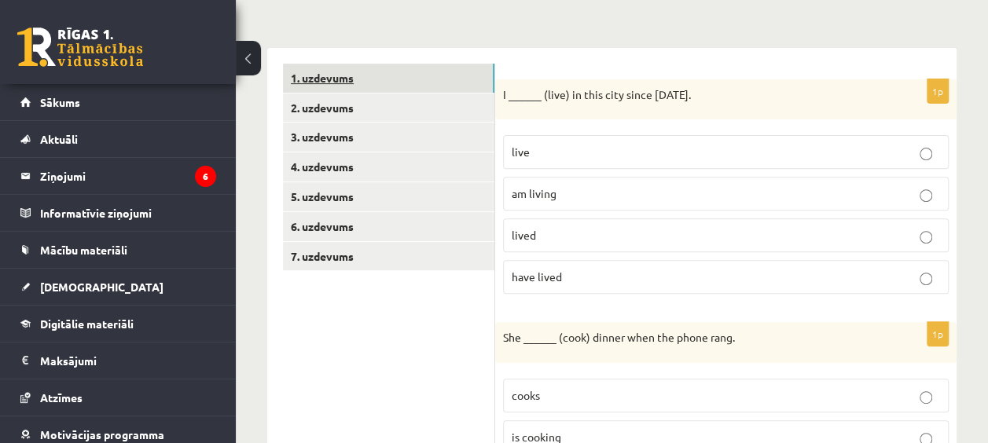
click at [321, 77] on link "1. uzdevums" at bounding box center [388, 78] width 211 height 29
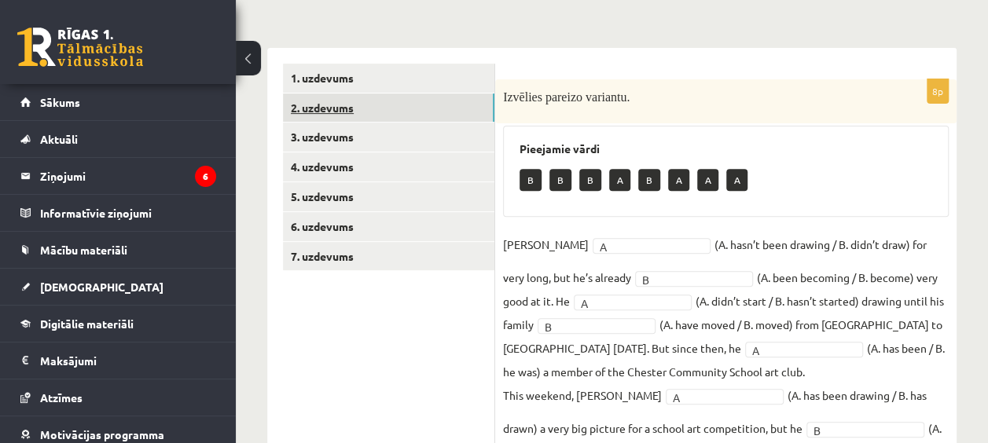
click at [328, 104] on link "2. uzdevums" at bounding box center [388, 108] width 211 height 29
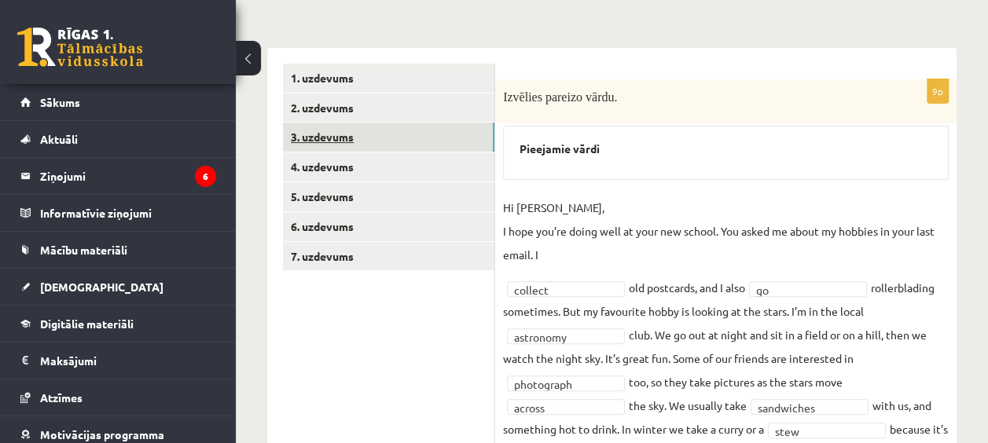
click at [328, 140] on link "3. uzdevums" at bounding box center [388, 137] width 211 height 29
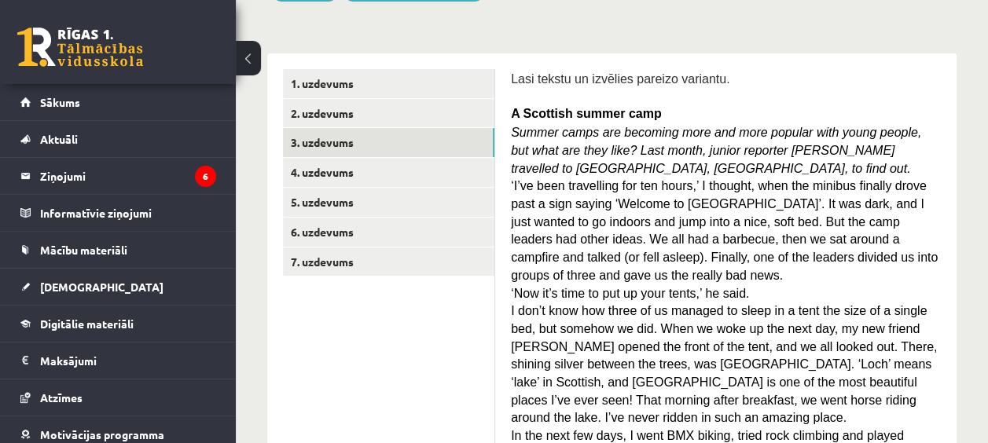
scroll to position [211, 0]
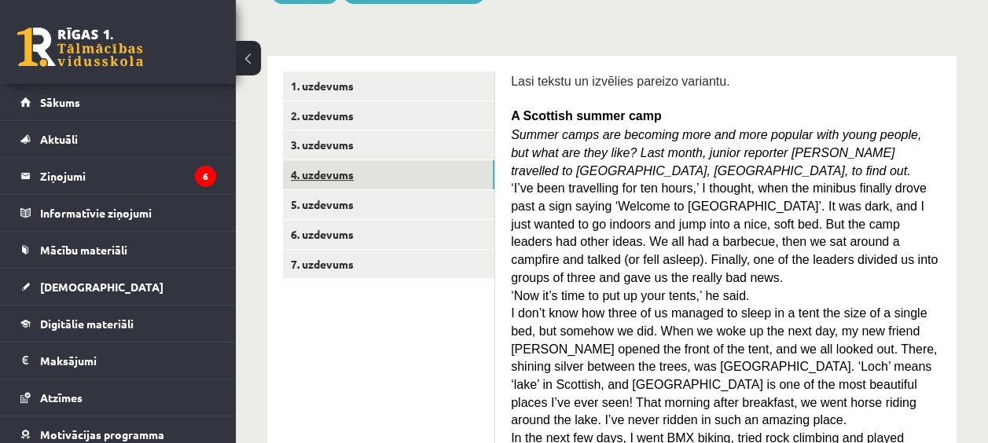
click at [325, 179] on link "4. uzdevums" at bounding box center [388, 174] width 211 height 29
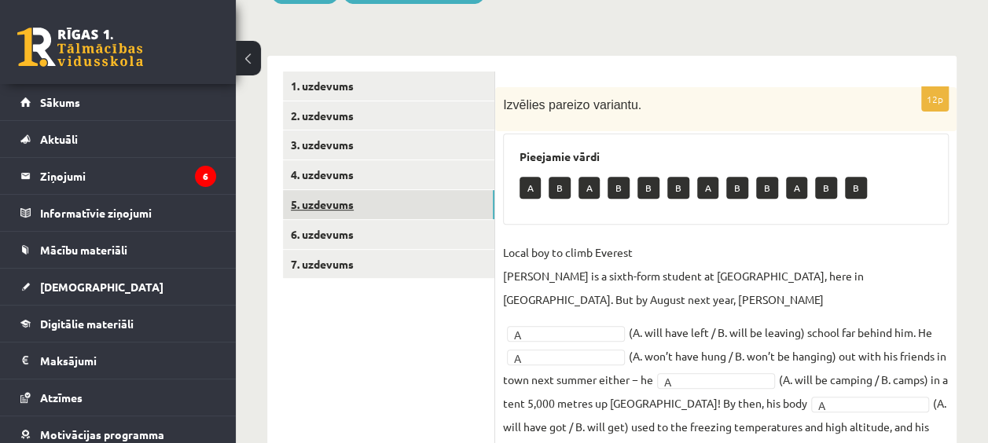
click at [325, 206] on link "5. uzdevums" at bounding box center [388, 204] width 211 height 29
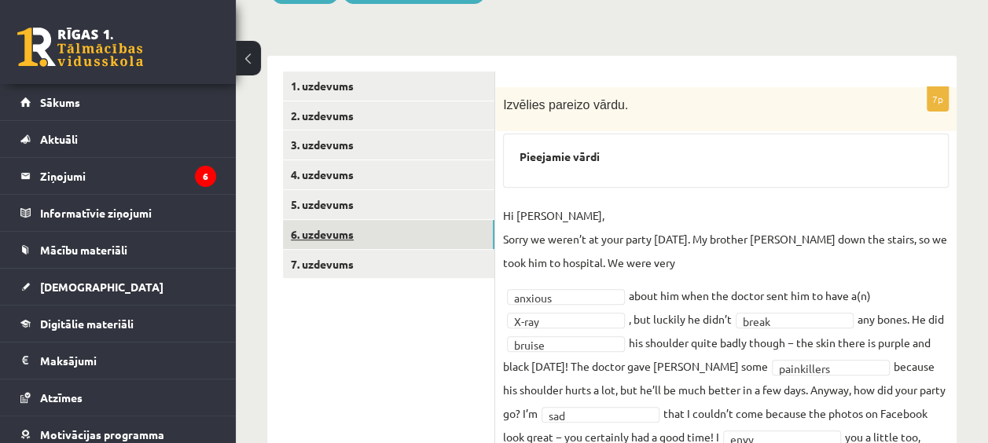
click at [327, 232] on link "6. uzdevums" at bounding box center [388, 234] width 211 height 29
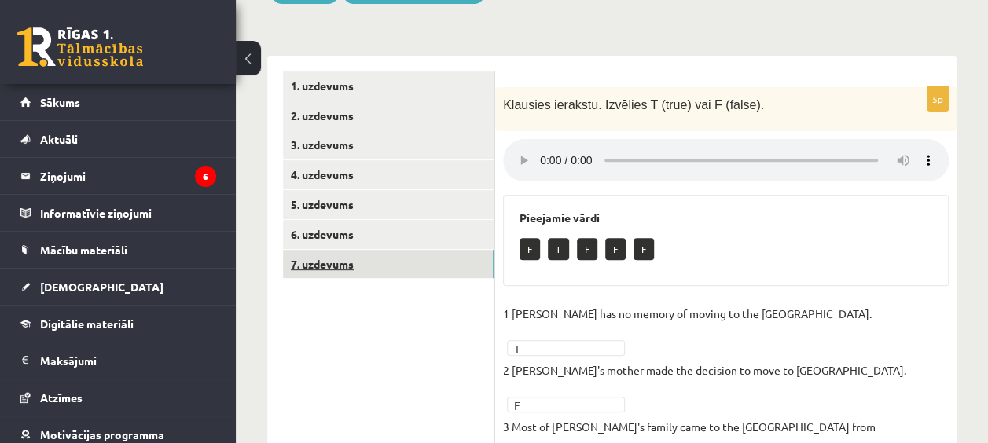
click at [329, 264] on link "7. uzdevums" at bounding box center [388, 264] width 211 height 29
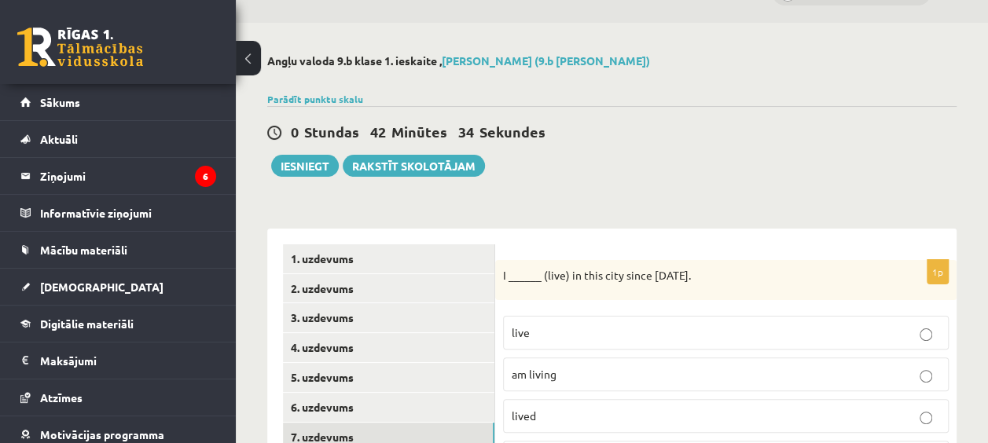
scroll to position [30, 0]
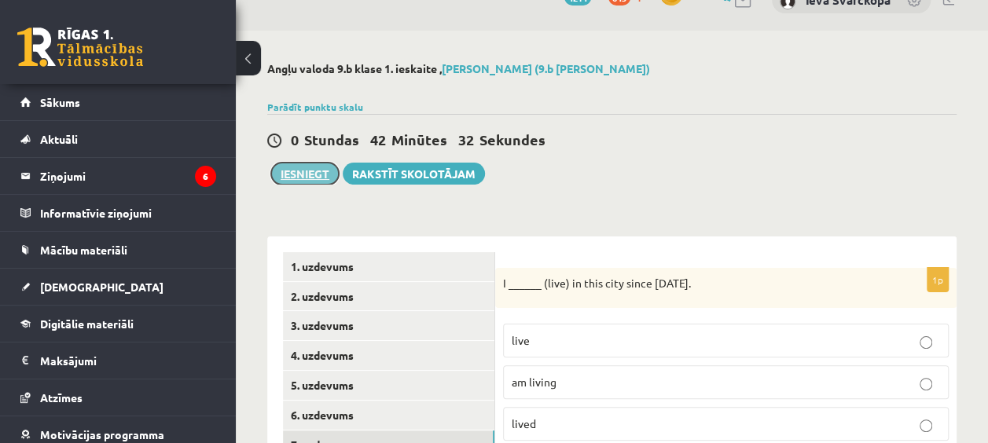
click at [302, 171] on button "Iesniegt" at bounding box center [305, 174] width 68 height 22
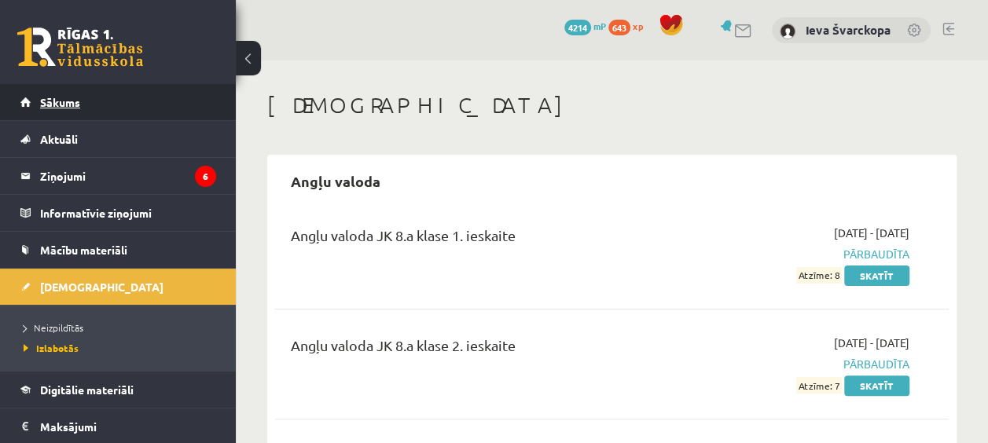
click at [65, 101] on span "Sākums" at bounding box center [60, 102] width 40 height 14
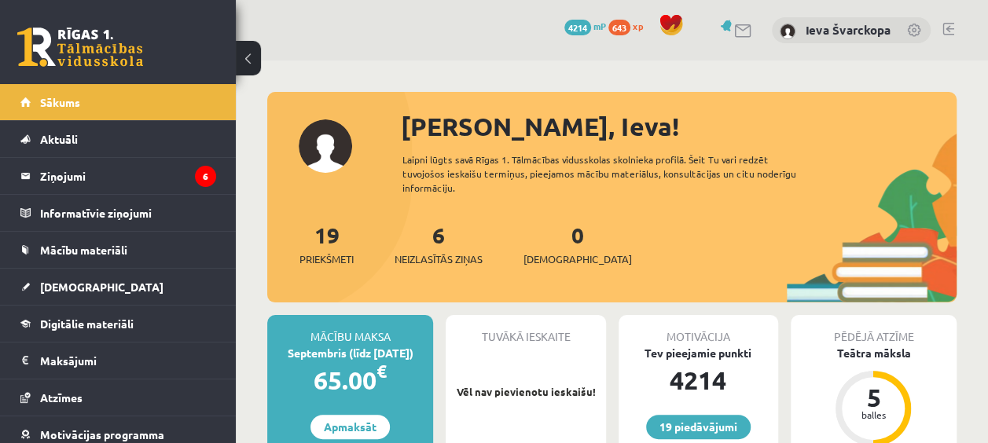
click at [948, 27] on link at bounding box center [948, 29] width 12 height 13
